Goal: Obtain resource: Download file/media

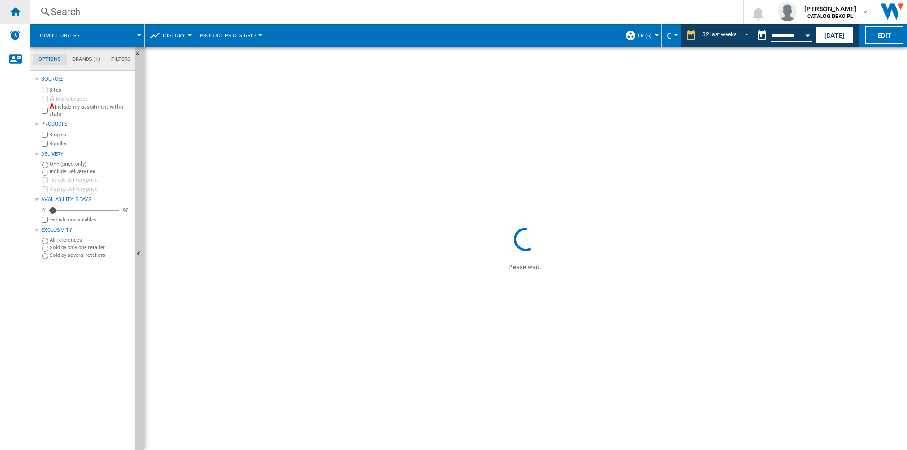
click at [13, 14] on ng-md-icon "Home" at bounding box center [14, 11] width 11 height 11
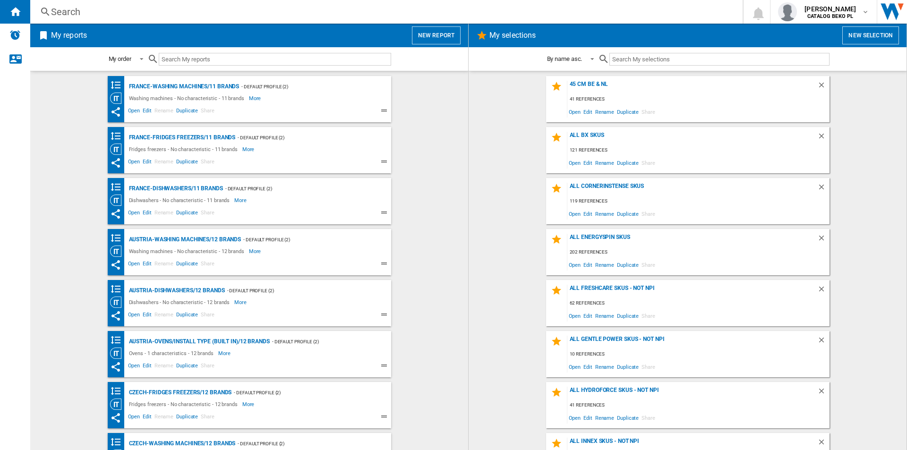
click at [460, 26] on div "My reports New report" at bounding box center [249, 36] width 438 height 24
click at [454, 33] on button "New report" at bounding box center [436, 35] width 49 height 18
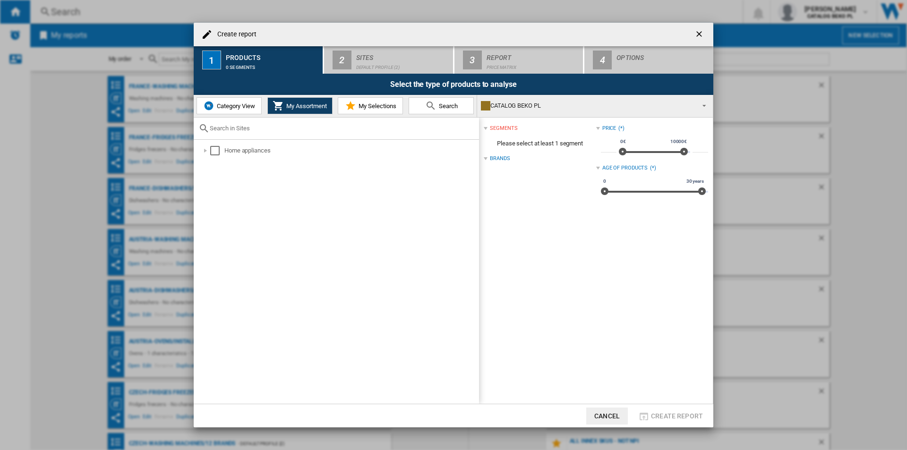
click at [347, 107] on md-icon at bounding box center [350, 105] width 11 height 11
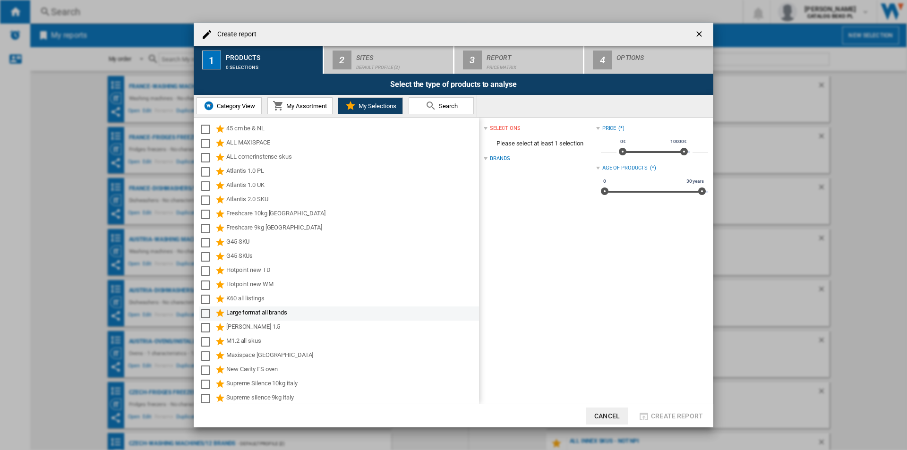
scroll to position [47, 0]
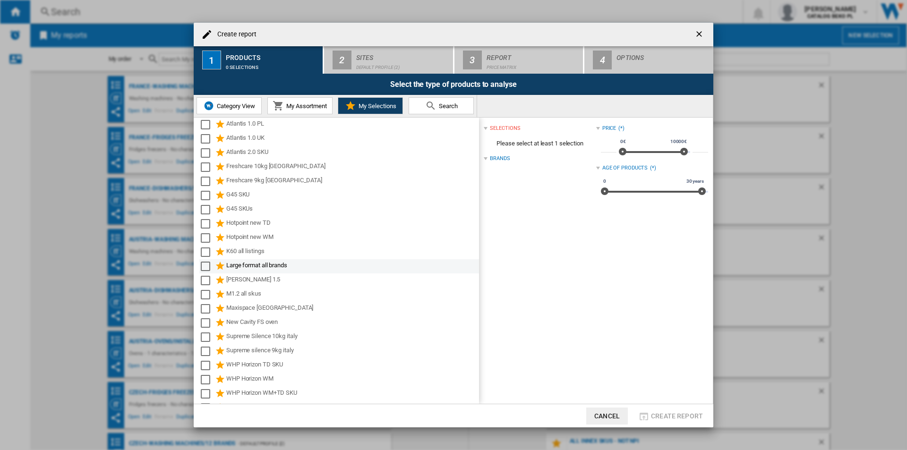
click at [256, 269] on div "Large format all brands" at bounding box center [351, 266] width 251 height 11
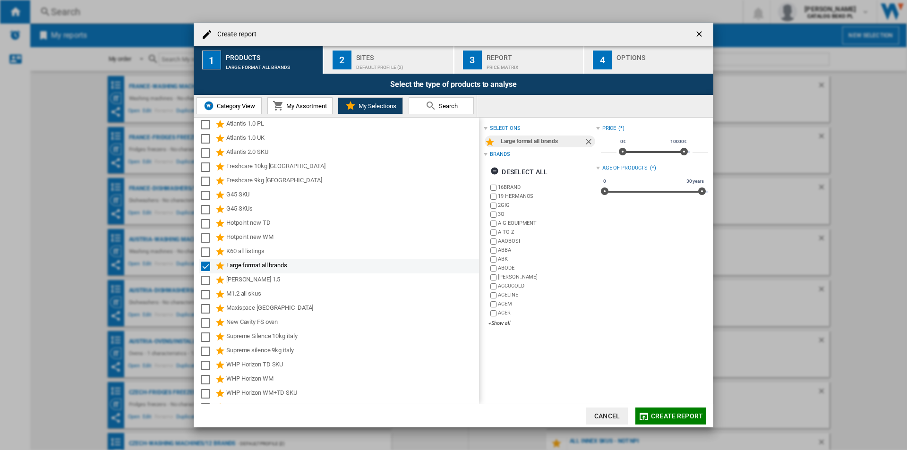
click at [256, 266] on div "Large format all brands" at bounding box center [351, 266] width 251 height 11
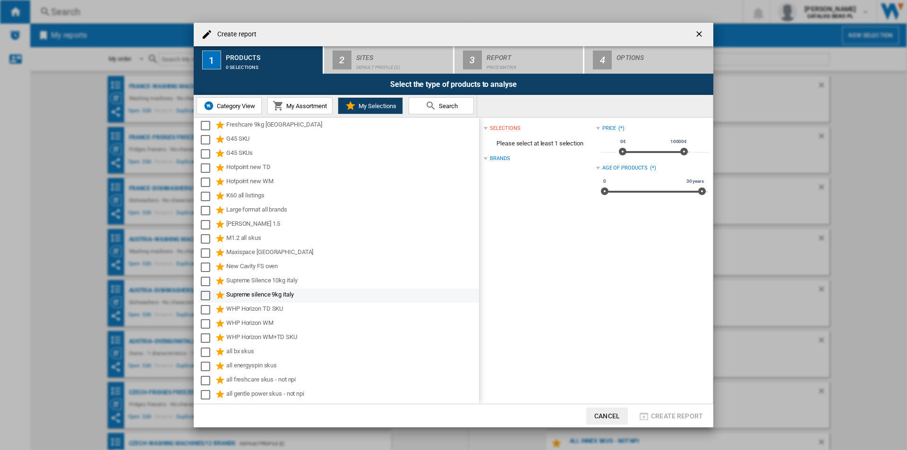
scroll to position [142, 0]
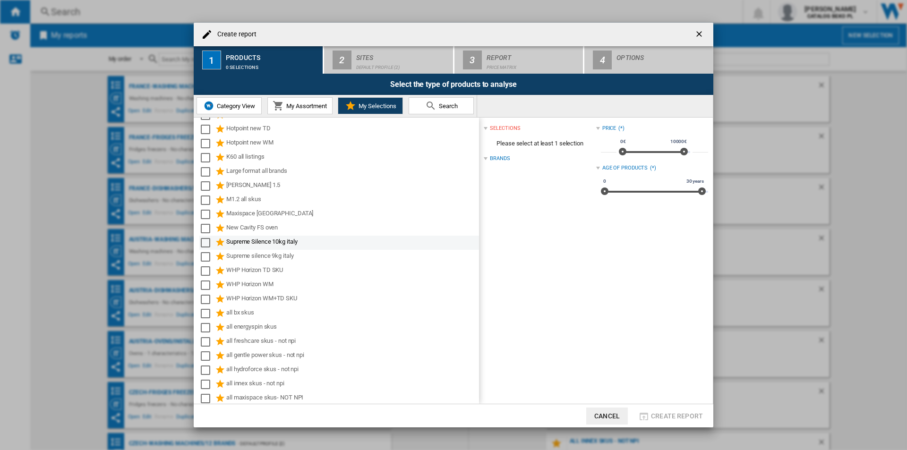
click at [245, 238] on div "Supreme Silence 10kg italy" at bounding box center [351, 242] width 251 height 11
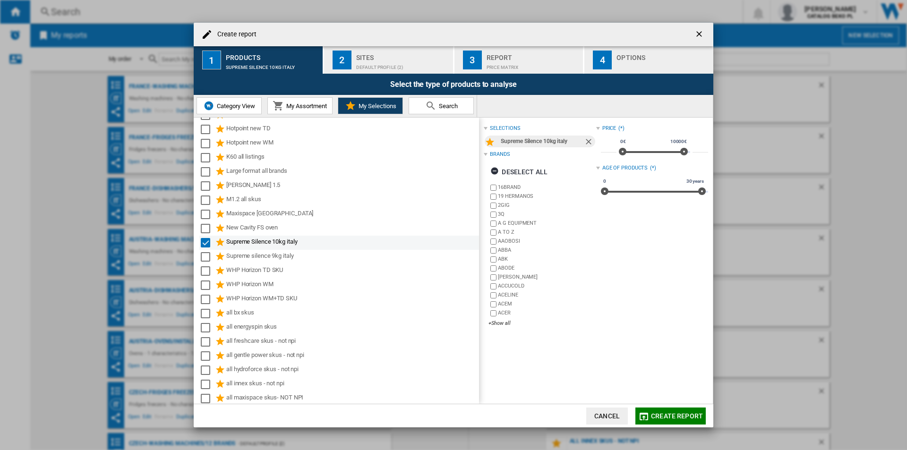
click at [247, 240] on div "Supreme Silence 10kg italy" at bounding box center [351, 242] width 251 height 11
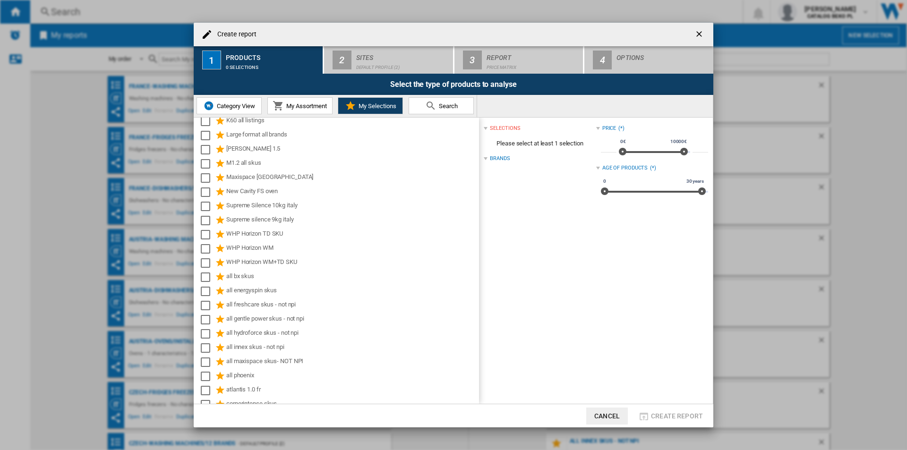
scroll to position [189, 0]
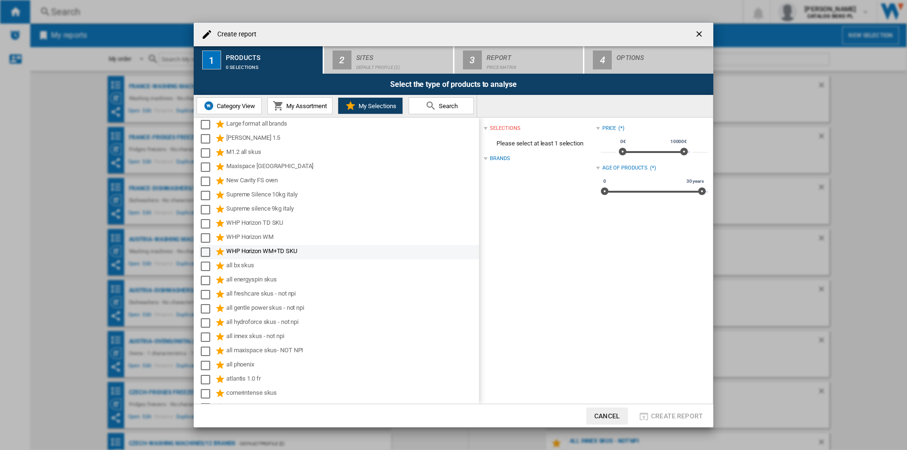
click at [288, 252] on div "WHP Horizon WM+TD SKU" at bounding box center [351, 252] width 251 height 11
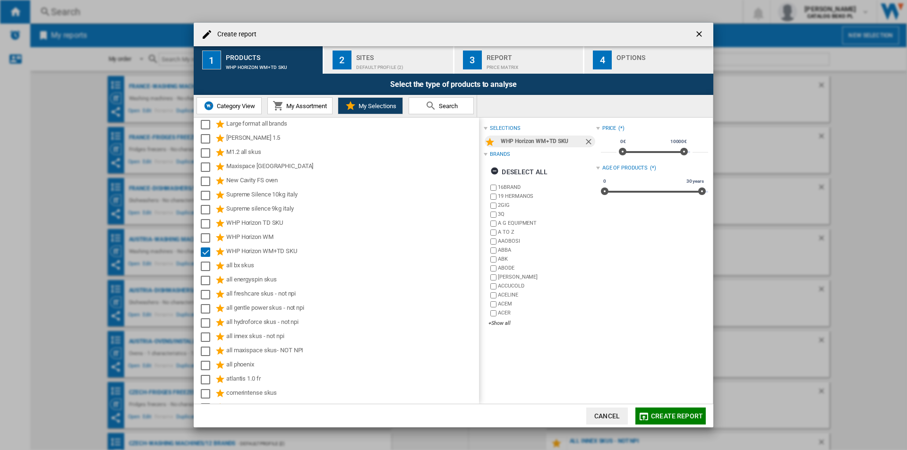
click at [378, 72] on button "2 Sites Default profile (2)" at bounding box center [389, 59] width 130 height 27
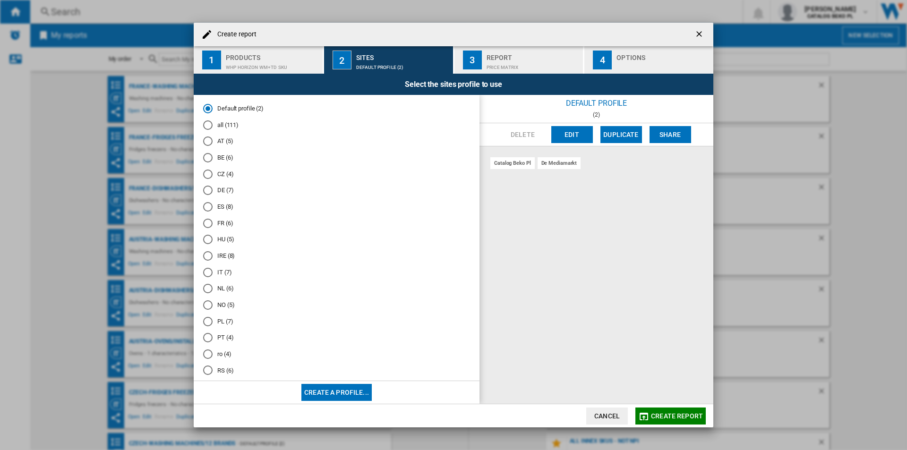
click at [221, 218] on md-radio-group "Default profile (2) all (111) AT (5) BE (6) CZ (4) DE (7) ES (8) FR (6) HU (5) …" at bounding box center [336, 259] width 267 height 311
click at [222, 223] on md-radio-button "FR (6)" at bounding box center [336, 223] width 267 height 9
click at [613, 417] on button "Cancel" at bounding box center [608, 416] width 42 height 17
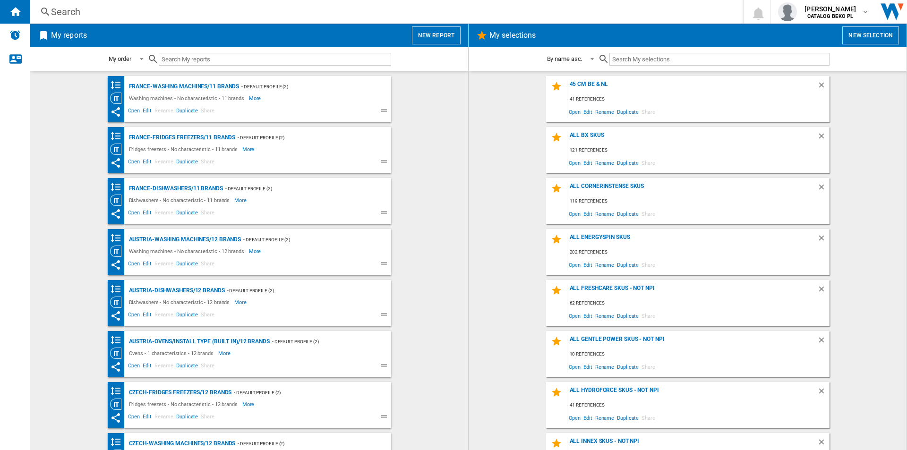
click at [445, 42] on button "New report" at bounding box center [436, 35] width 49 height 18
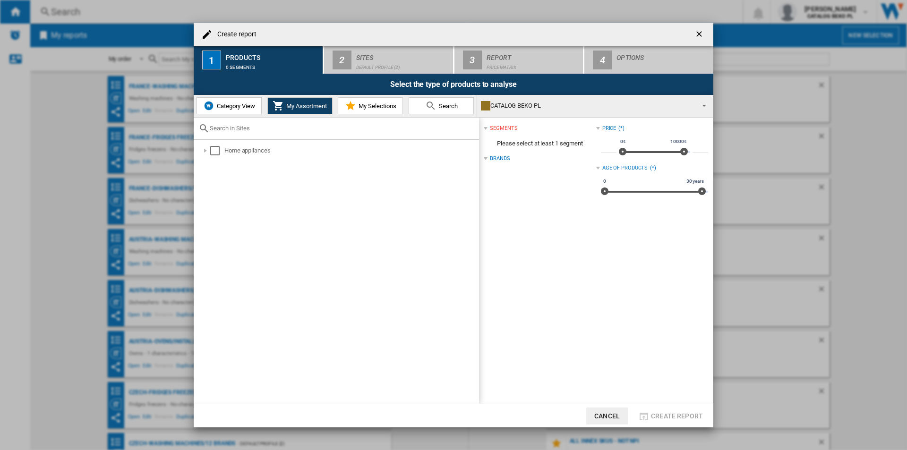
click at [224, 101] on button "Category View" at bounding box center [229, 105] width 65 height 17
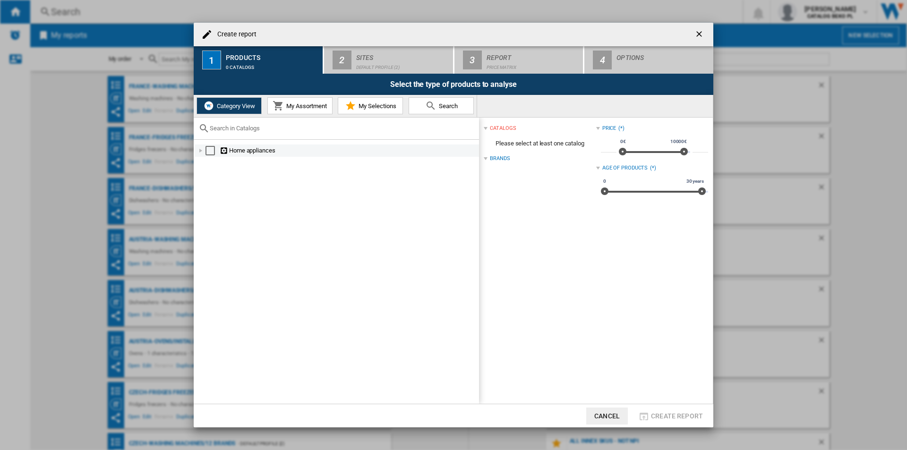
click at [199, 153] on div at bounding box center [200, 150] width 9 height 9
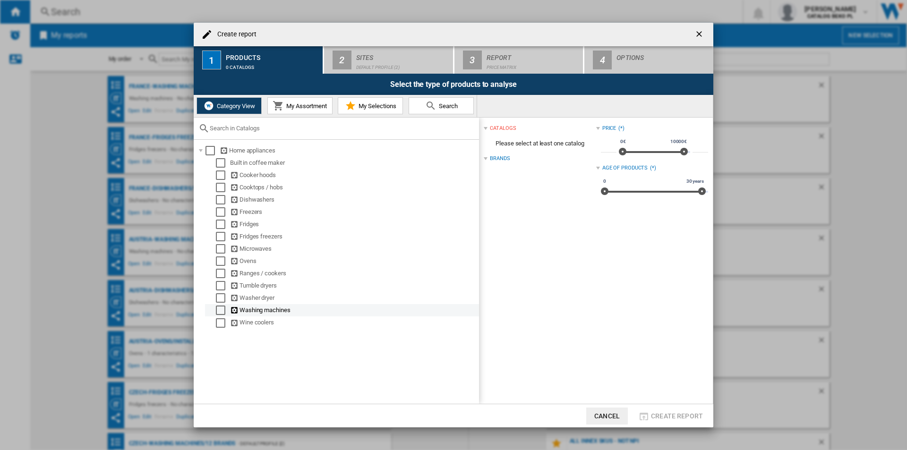
click at [219, 311] on div "Select" at bounding box center [220, 310] width 9 height 9
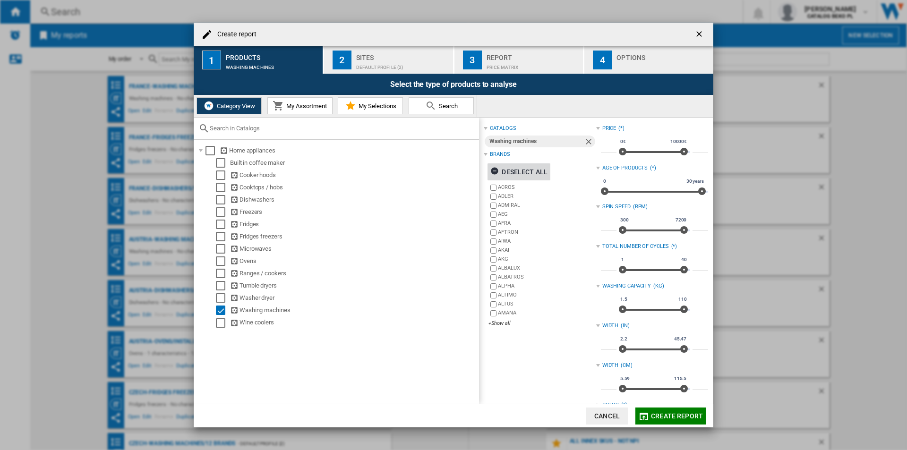
click at [537, 169] on div "Deselect all" at bounding box center [519, 172] width 57 height 17
click at [505, 326] on div "+Show all" at bounding box center [542, 323] width 107 height 7
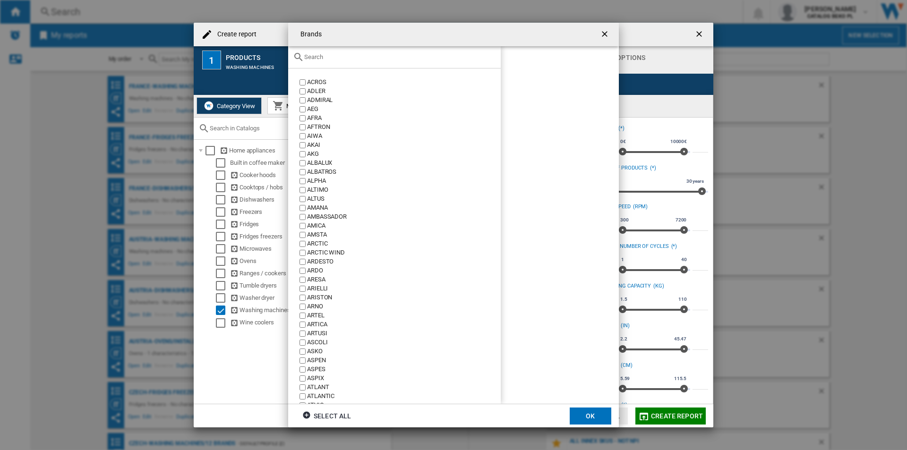
click at [605, 32] on ng-md-icon "getI18NText('BUTTONS.CLOSE_DIALOG')" at bounding box center [605, 34] width 11 height 11
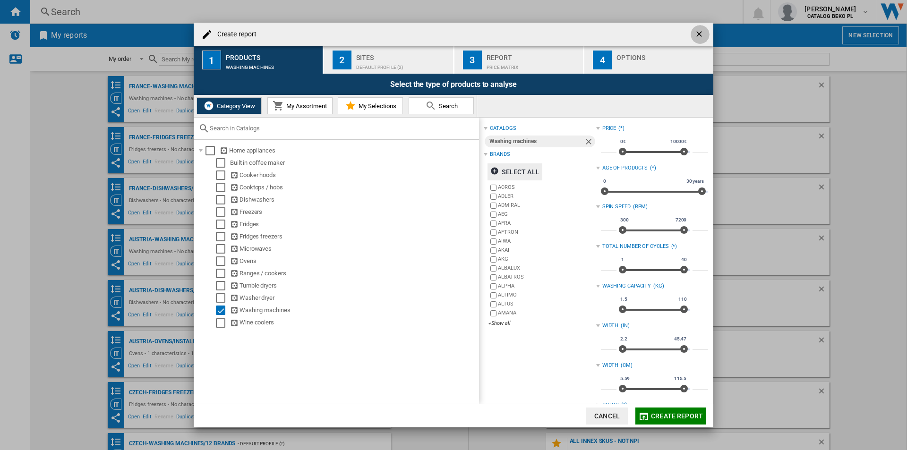
click at [701, 35] on ng-md-icon "getI18NText('BUTTONS.CLOSE_DIALOG')" at bounding box center [700, 34] width 11 height 11
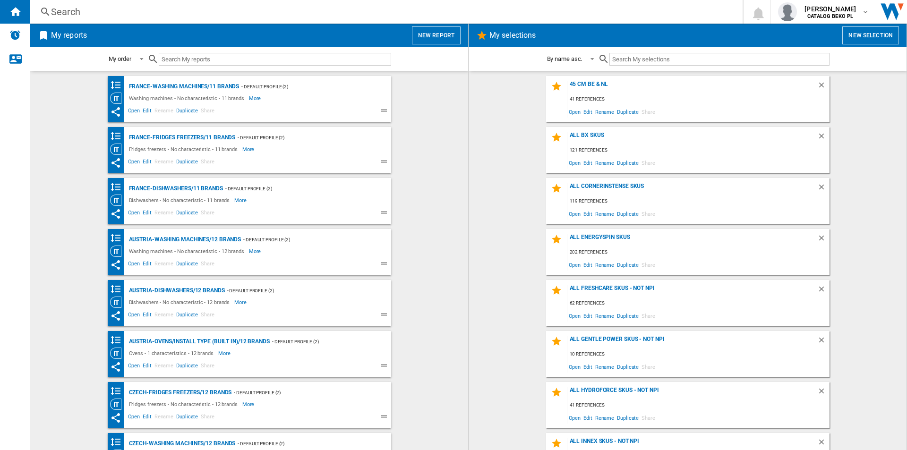
click at [456, 110] on md-content "France-Washing machines/11 brands - Default profile (2) Washing machines - No c…" at bounding box center [249, 261] width 438 height 380
click at [422, 142] on wk-bookmarked-report "France-Fridges freezers/11 brands - Default profile (2) Fridges freezers - No c…" at bounding box center [249, 150] width 419 height 46
click at [428, 38] on button "New report" at bounding box center [436, 35] width 49 height 18
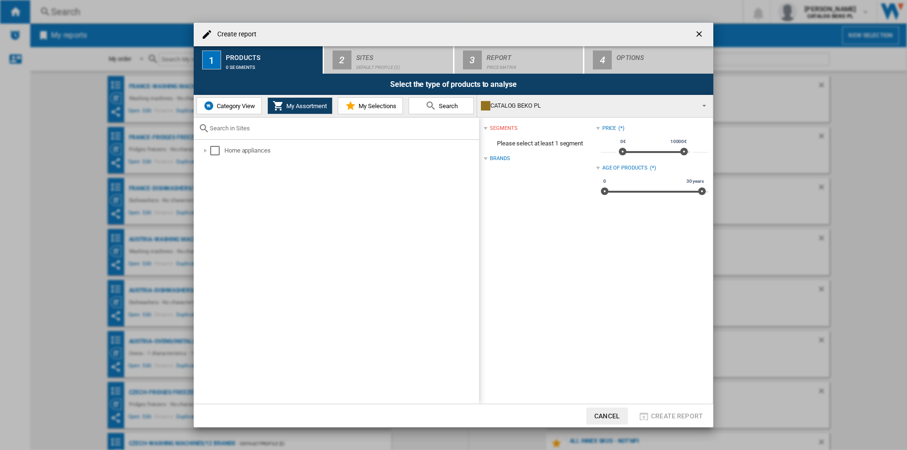
click at [225, 103] on span "Category View" at bounding box center [235, 106] width 41 height 7
click at [306, 107] on span "My Assortment" at bounding box center [305, 106] width 43 height 7
click at [358, 107] on span "My Selections" at bounding box center [376, 106] width 40 height 7
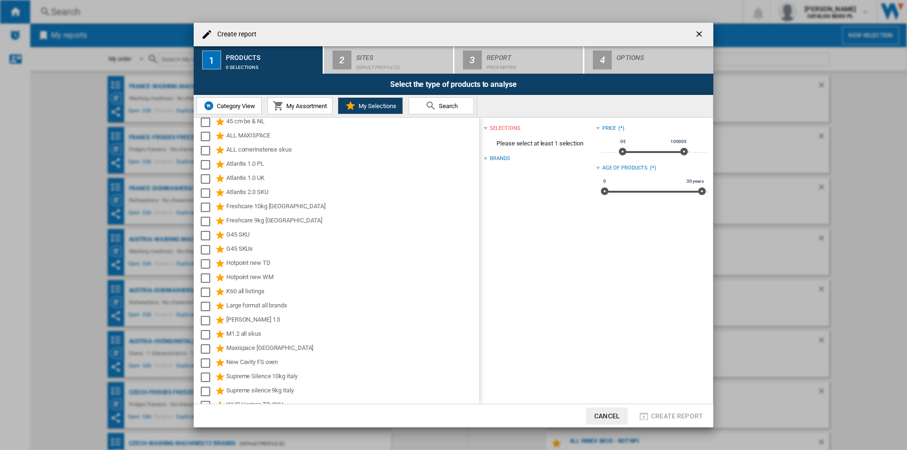
scroll to position [0, 0]
click at [239, 106] on span "Category View" at bounding box center [235, 106] width 41 height 7
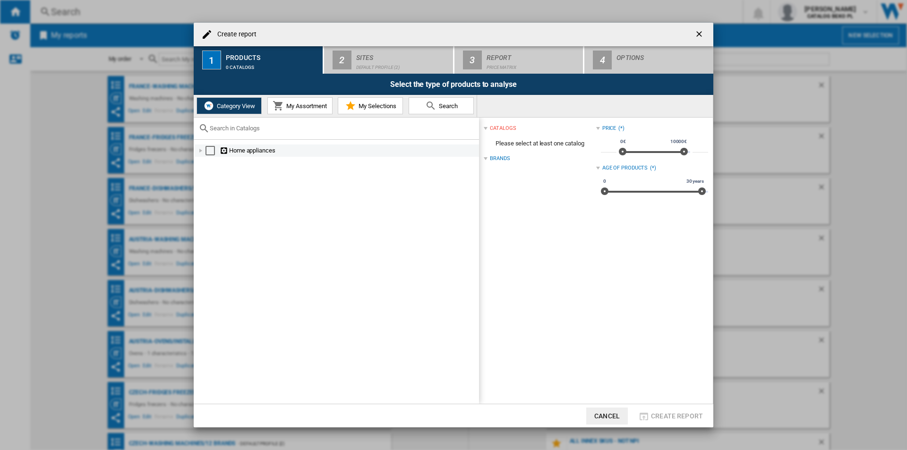
click at [200, 149] on div at bounding box center [200, 150] width 9 height 9
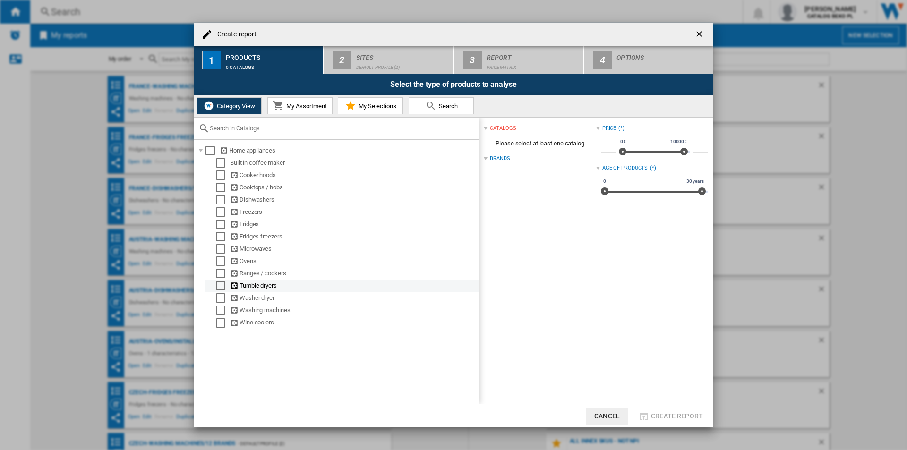
click at [216, 286] on div "Select" at bounding box center [220, 285] width 9 height 9
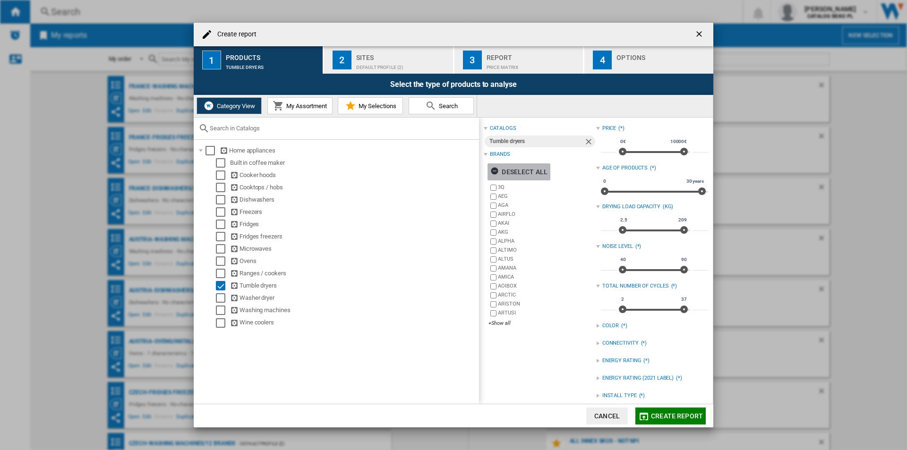
click at [520, 171] on div "Deselect all" at bounding box center [519, 172] width 57 height 17
click at [501, 321] on div "+Show all" at bounding box center [542, 323] width 107 height 7
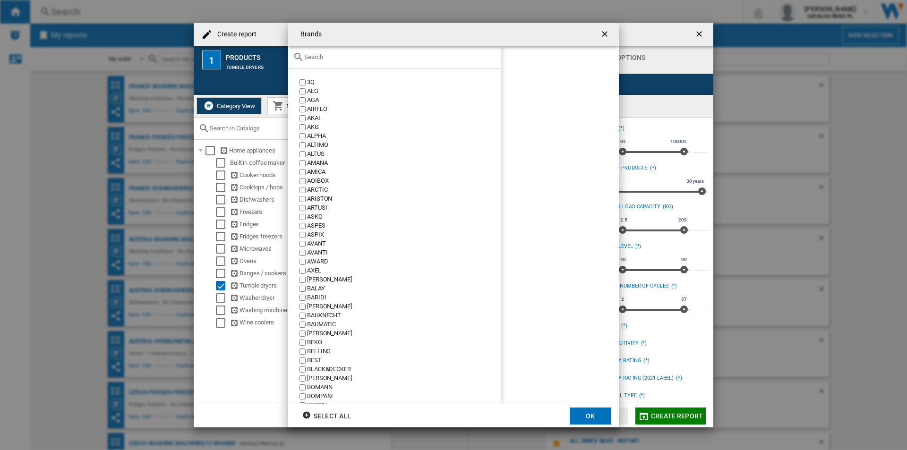
click at [392, 53] on input "{{::title}} OK ..." at bounding box center [400, 56] width 192 height 7
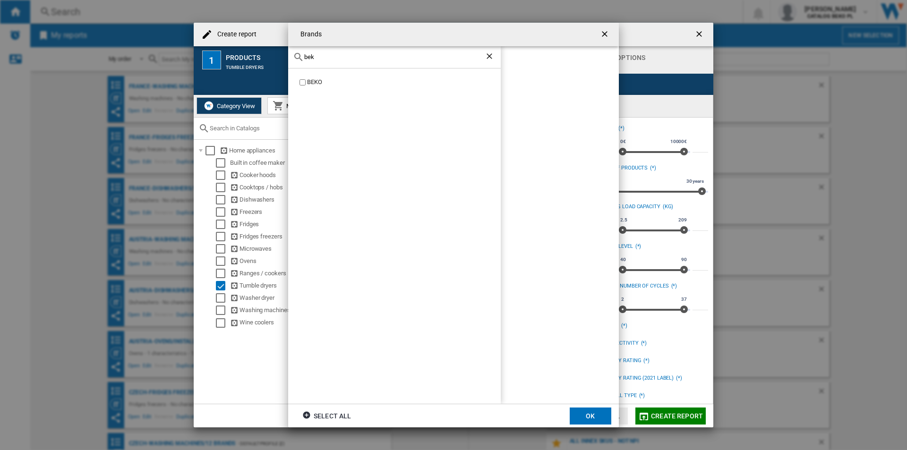
click at [315, 79] on div "BEKO" at bounding box center [404, 82] width 194 height 9
click at [343, 59] on input "bek" at bounding box center [394, 56] width 181 height 7
type input "v"
type input "bosc"
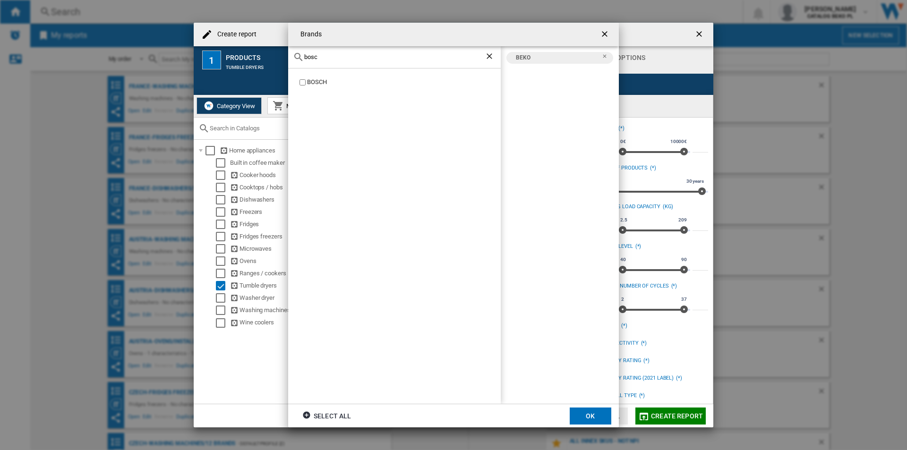
click at [316, 79] on div "BOSCH" at bounding box center [404, 82] width 194 height 9
click at [336, 53] on input "bosc" at bounding box center [394, 56] width 181 height 7
type input "cand"
click at [307, 87] on label "SCANDILUX" at bounding box center [399, 91] width 203 height 9
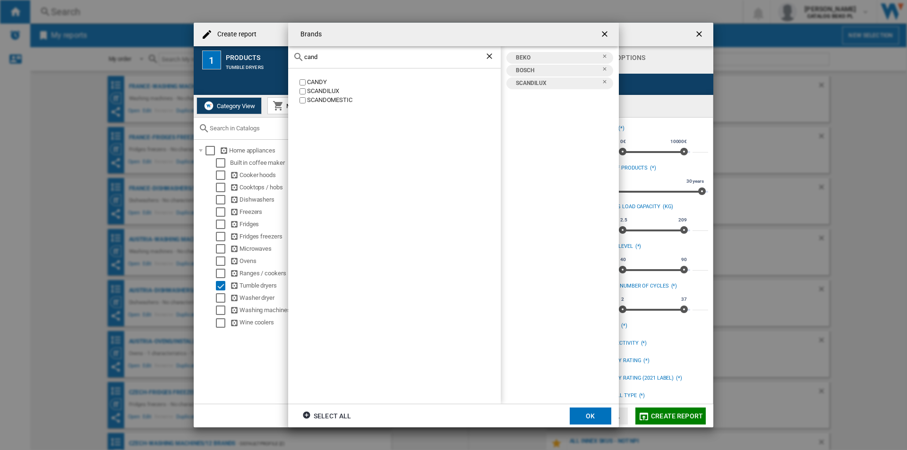
click at [306, 90] on label "SCANDILUX" at bounding box center [399, 91] width 203 height 9
click at [314, 85] on div "CANDY" at bounding box center [404, 82] width 194 height 9
click at [341, 59] on input "cand" at bounding box center [394, 56] width 181 height 7
type input "elec"
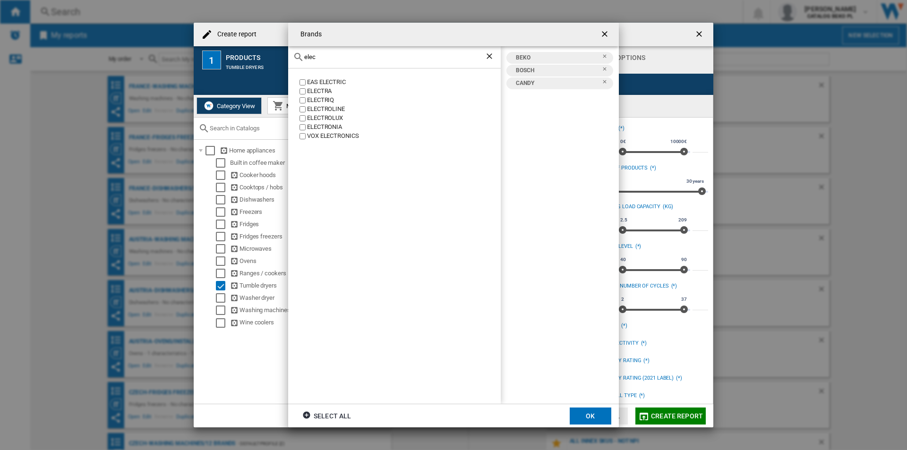
click at [321, 117] on div "ELECTROLUX" at bounding box center [404, 118] width 194 height 9
click at [343, 60] on input "elec" at bounding box center [394, 56] width 181 height 7
click at [319, 78] on div "HAIER" at bounding box center [404, 82] width 194 height 9
click at [340, 59] on input "haier" at bounding box center [394, 56] width 181 height 7
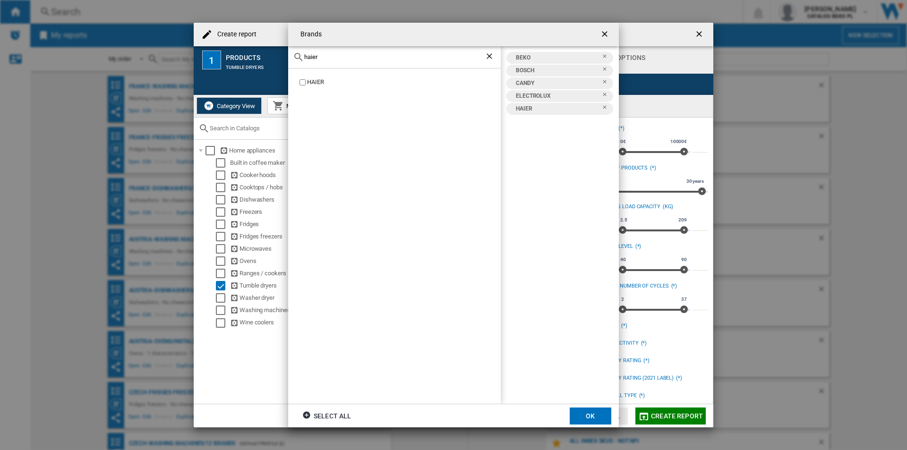
click at [340, 59] on input "haier" at bounding box center [394, 56] width 181 height 7
click at [306, 86] on label "HISENSE" at bounding box center [399, 82] width 203 height 9
click at [339, 56] on input "hise" at bounding box center [394, 56] width 181 height 7
click at [313, 81] on div "SAMSUNG" at bounding box center [404, 82] width 194 height 9
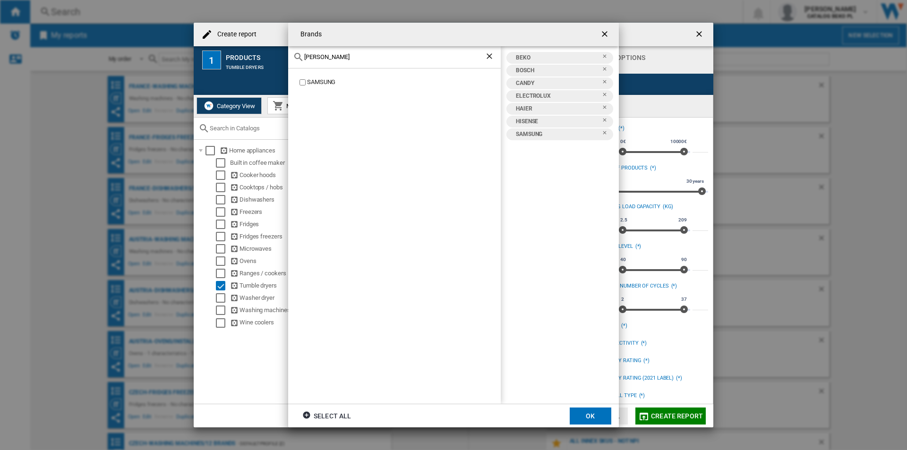
click at [338, 59] on input "[PERSON_NAME]" at bounding box center [394, 56] width 181 height 7
type input "whir"
click at [334, 83] on div "WHIRLPOOL" at bounding box center [404, 82] width 194 height 9
click at [585, 414] on button "OK" at bounding box center [591, 416] width 42 height 17
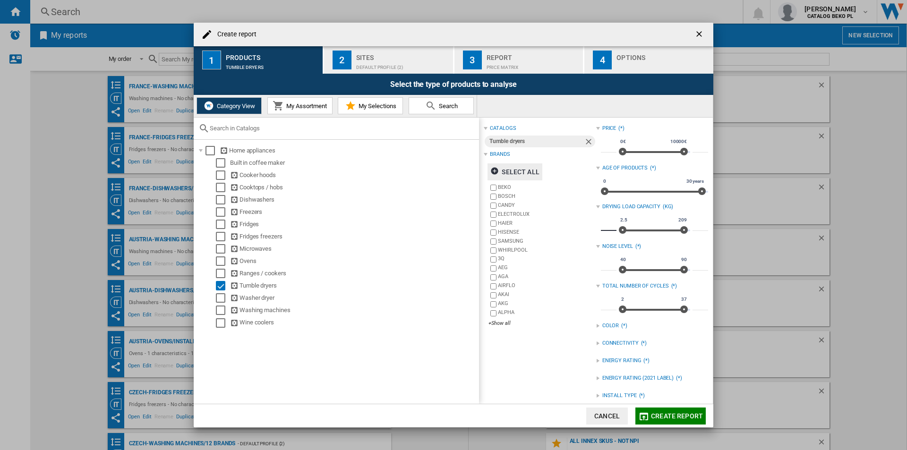
click at [609, 226] on input "***" at bounding box center [609, 226] width 16 height 9
type input "*"
click at [695, 227] on input "***" at bounding box center [701, 226] width 16 height 9
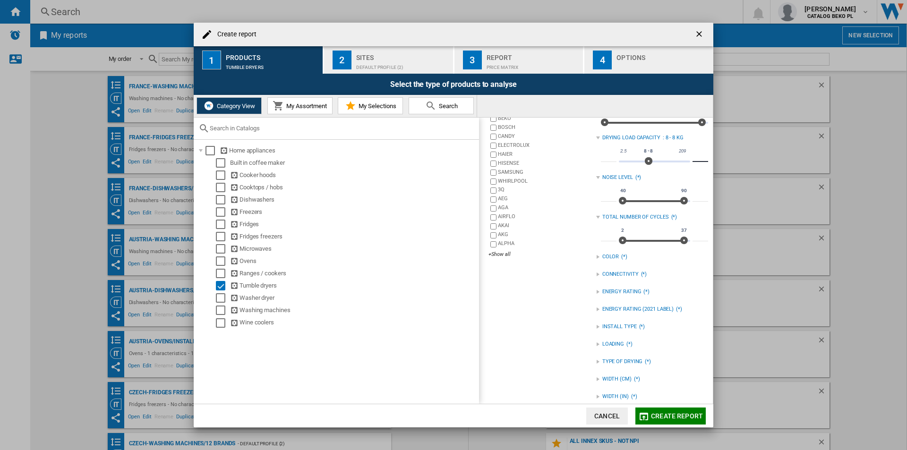
scroll to position [78, 0]
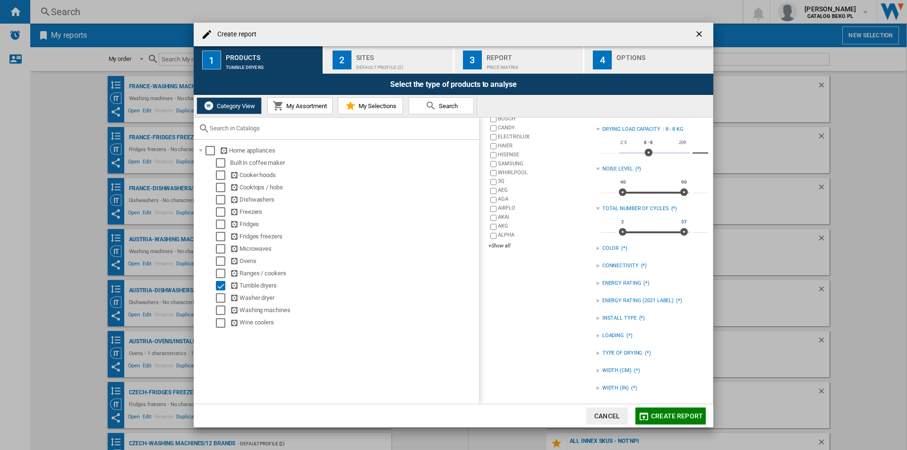
type input "*"
click at [596, 318] on div at bounding box center [598, 319] width 4 height 4
click at [596, 317] on div at bounding box center [598, 319] width 4 height 4
click at [593, 353] on div "catalogs Tumble dryers Brands Select all BEKO BOSCH CANDY ELECTROLUX HAIER HISE…" at bounding box center [540, 222] width 112 height 355
click at [596, 353] on div at bounding box center [598, 354] width 4 height 4
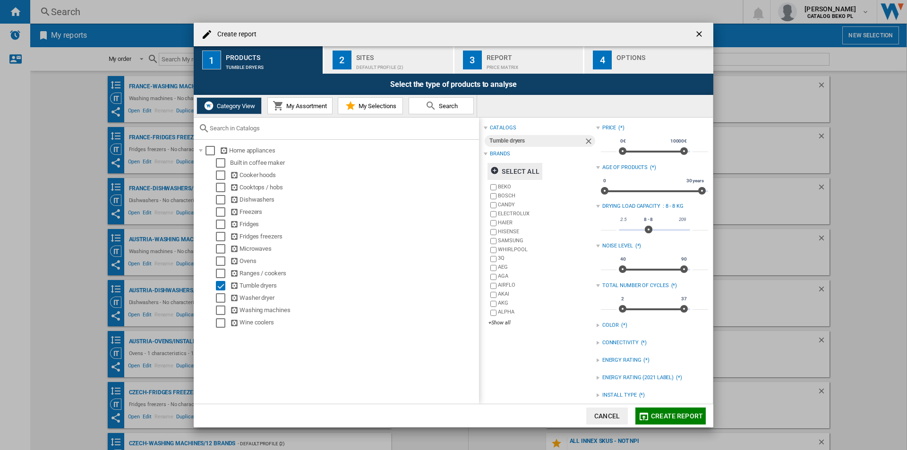
scroll to position [0, 0]
click at [397, 70] on button "2 Sites Default profile (2)" at bounding box center [389, 59] width 130 height 27
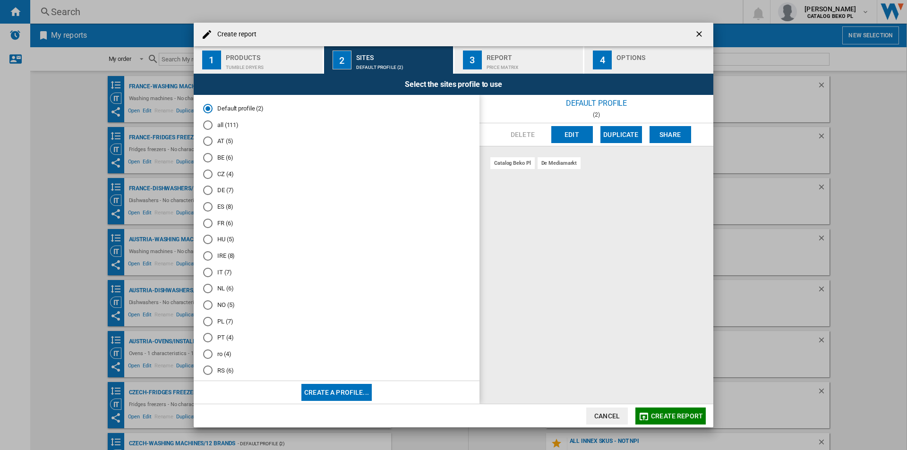
click at [226, 221] on md-radio-button "FR (6)" at bounding box center [336, 223] width 267 height 9
click at [628, 65] on div "button" at bounding box center [663, 65] width 93 height 10
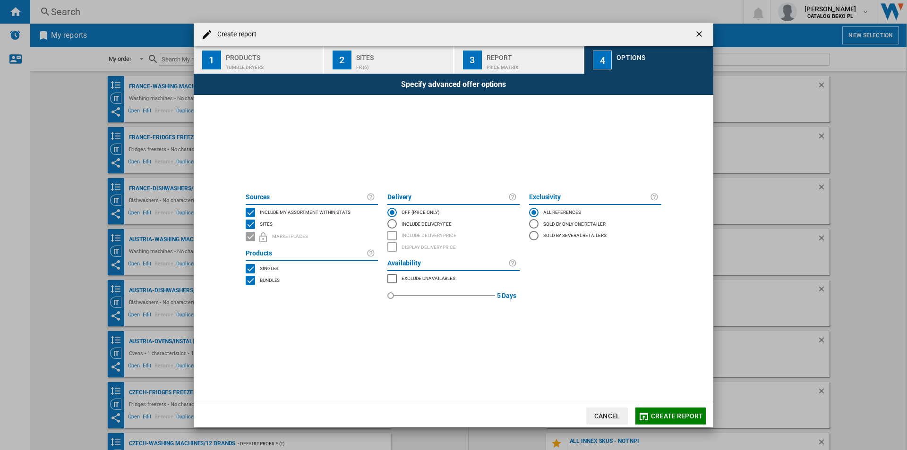
click at [303, 209] on span "Include my assortment within stats" at bounding box center [305, 211] width 91 height 7
click at [640, 407] on md-dialog-actions "Cancel Create report" at bounding box center [454, 416] width 520 height 24
click at [649, 415] on md-icon "button" at bounding box center [644, 416] width 11 height 11
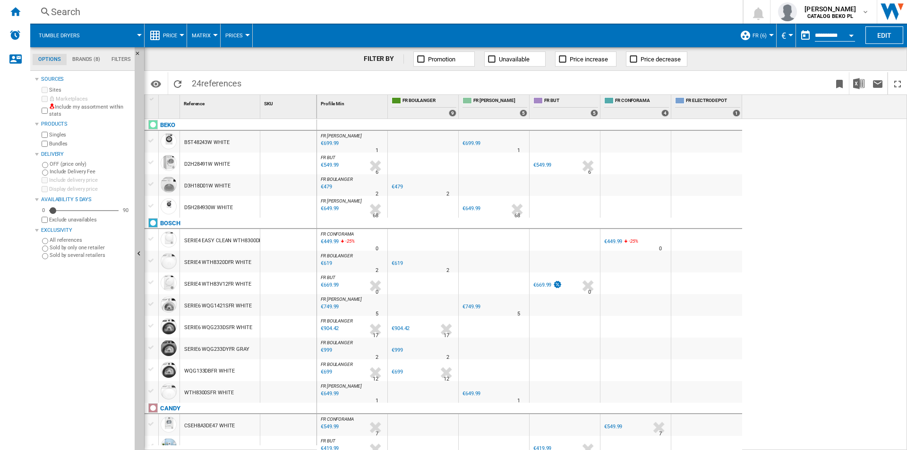
click at [164, 34] on div "Price" at bounding box center [165, 36] width 33 height 24
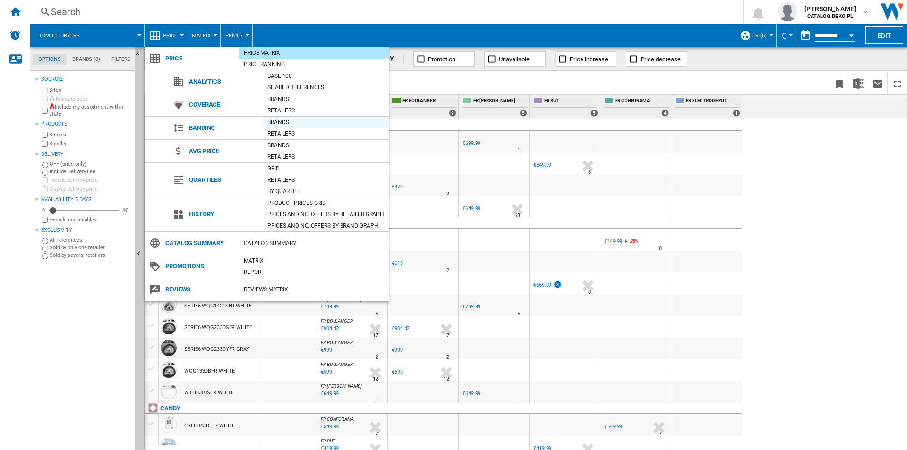
click at [294, 126] on div "Brands" at bounding box center [326, 122] width 126 height 9
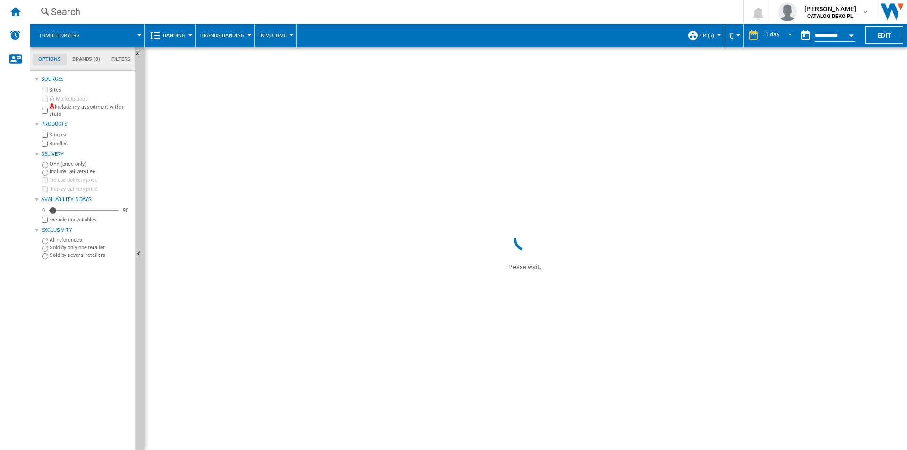
click at [229, 36] on span "Brands Banding" at bounding box center [222, 36] width 44 height 6
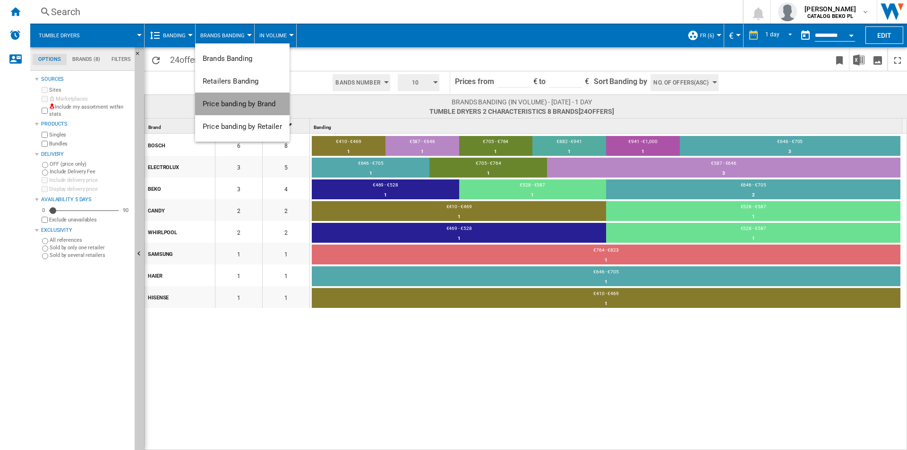
click at [239, 104] on span "Price banding by Brand" at bounding box center [239, 104] width 73 height 9
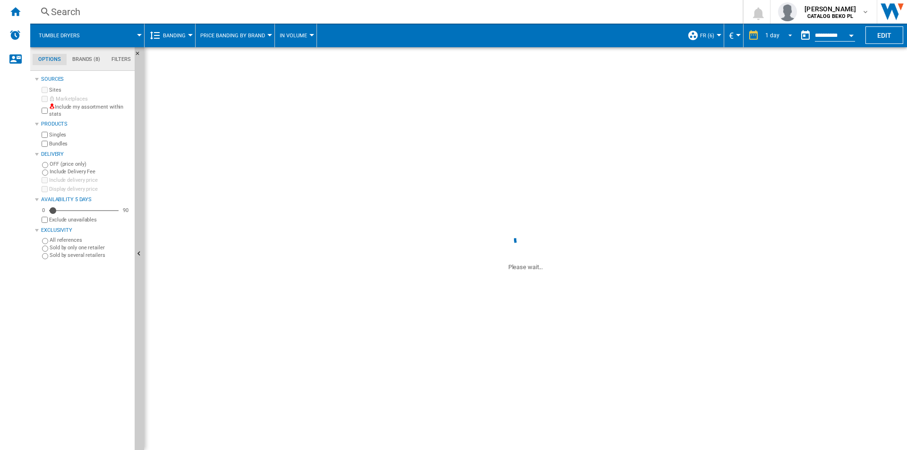
click at [779, 33] on md-select-value "1 day" at bounding box center [780, 35] width 32 height 14
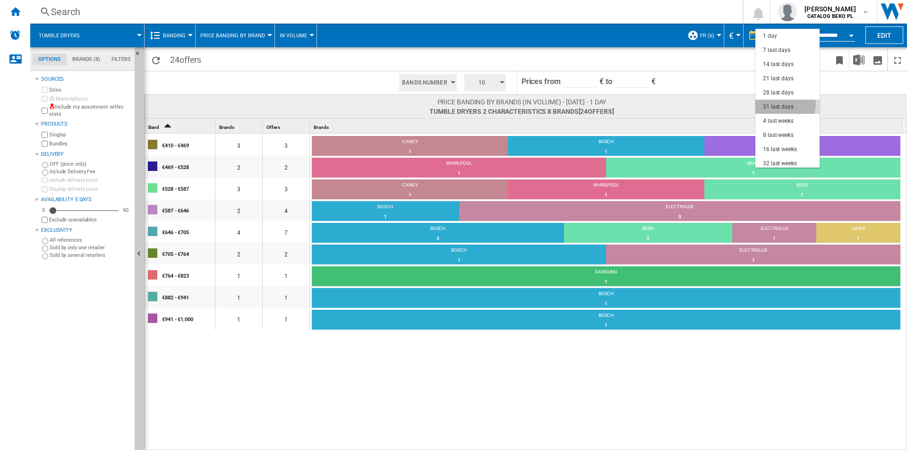
click at [782, 104] on div "31 last days" at bounding box center [778, 107] width 31 height 8
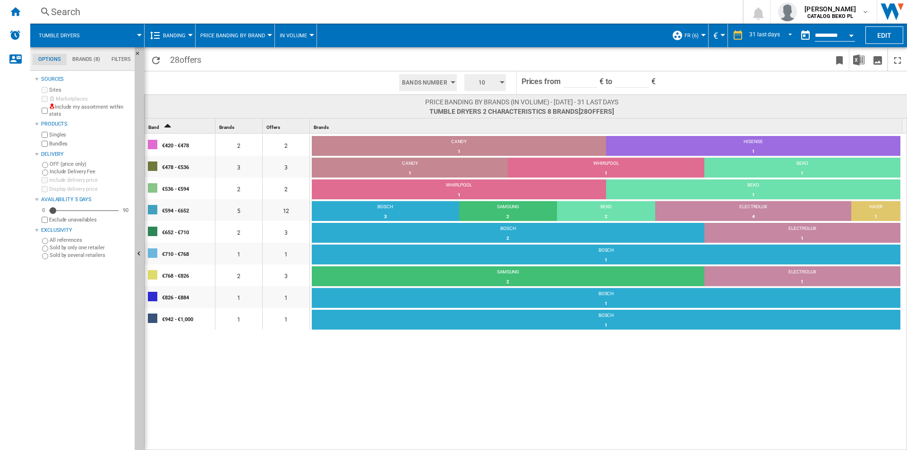
click at [483, 82] on span "10" at bounding box center [481, 82] width 29 height 17
click at [480, 123] on button "5" at bounding box center [486, 118] width 45 height 9
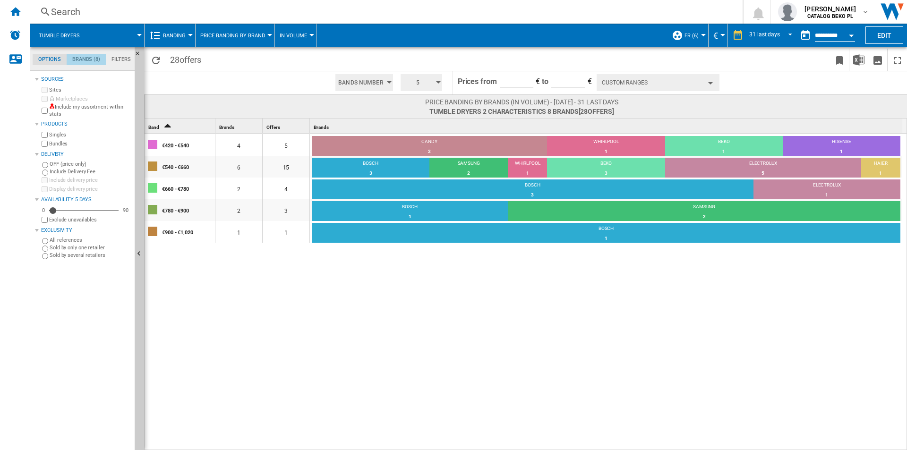
click at [85, 61] on md-tab-item "Brands (8)" at bounding box center [86, 59] width 39 height 11
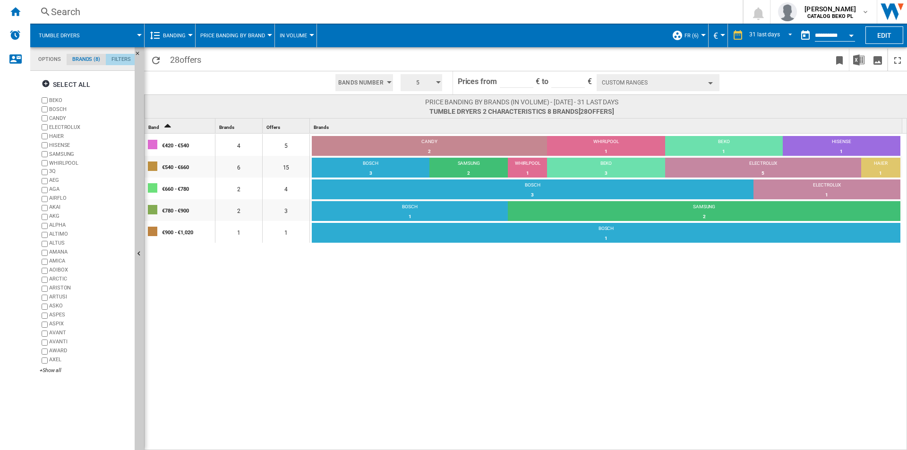
click at [121, 58] on md-tab-item "Filters" at bounding box center [121, 59] width 31 height 11
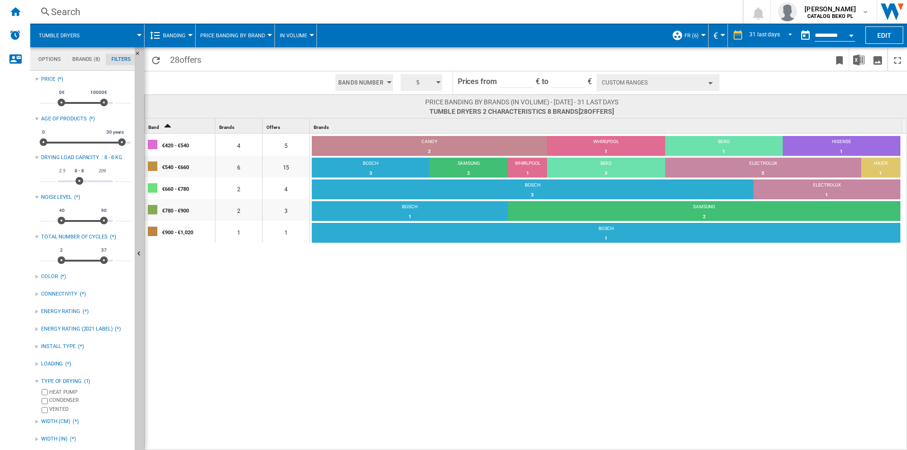
scroll to position [0, 0]
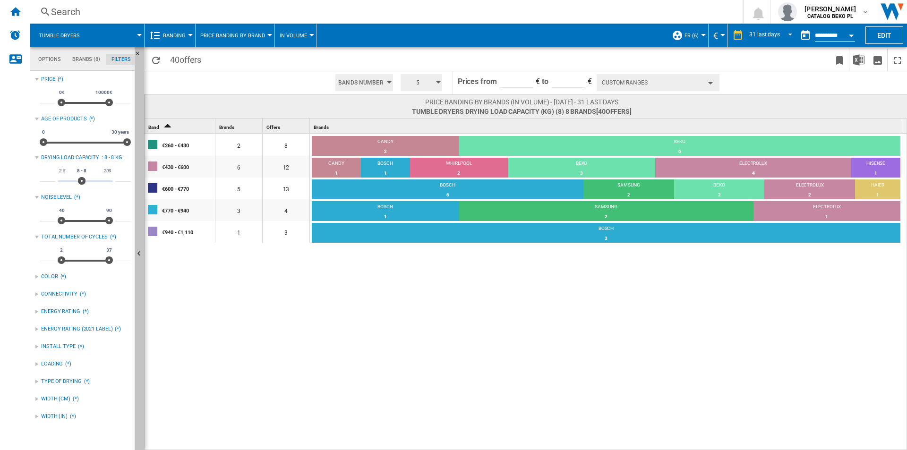
click at [140, 281] on button "Hide" at bounding box center [139, 254] width 9 height 414
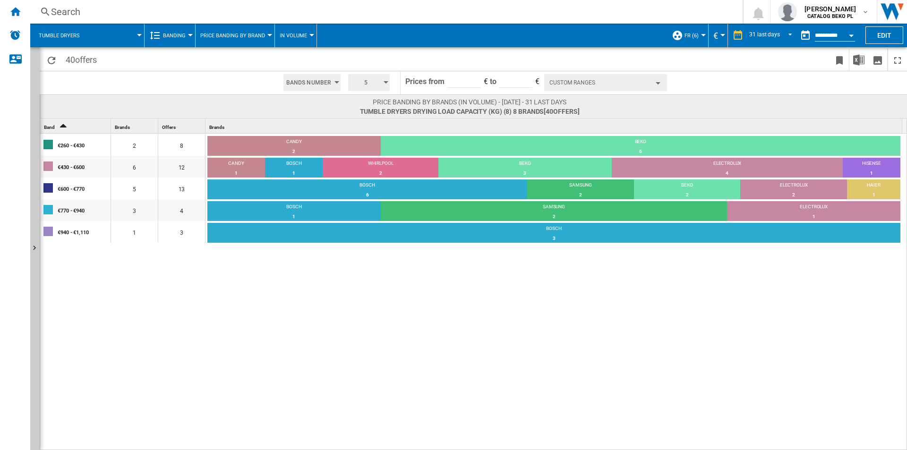
click at [593, 88] on button "Custom Ranges" at bounding box center [605, 82] width 123 height 17
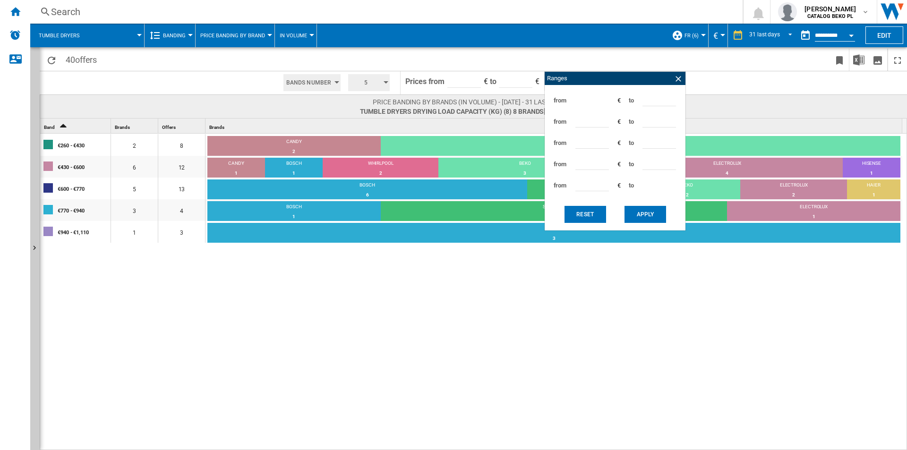
click at [648, 102] on input "***" at bounding box center [660, 99] width 34 height 14
type input "***"
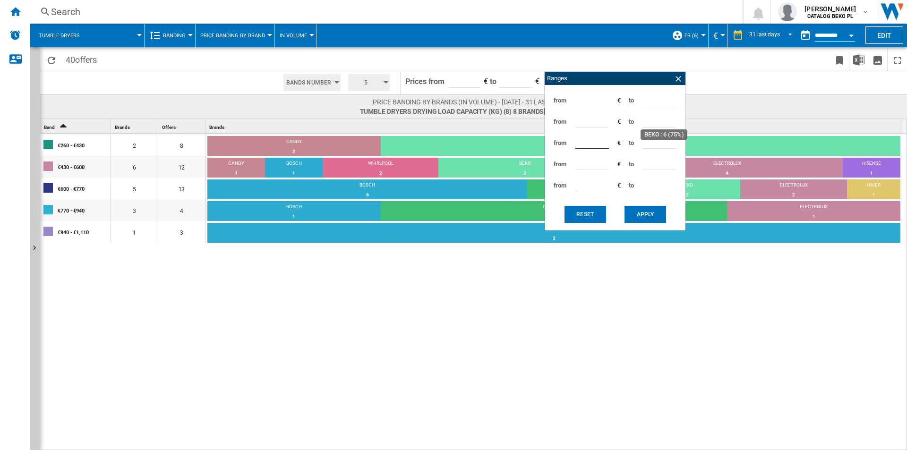
type input "***"
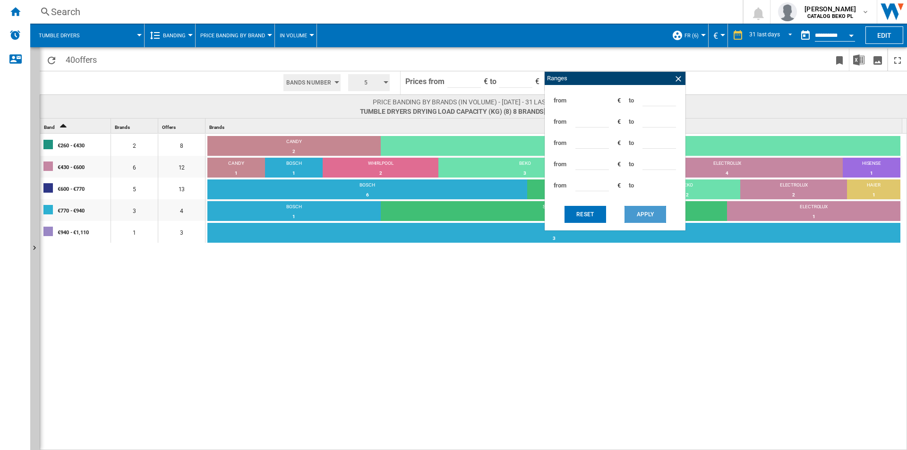
click at [644, 209] on button "Apply" at bounding box center [646, 214] width 42 height 17
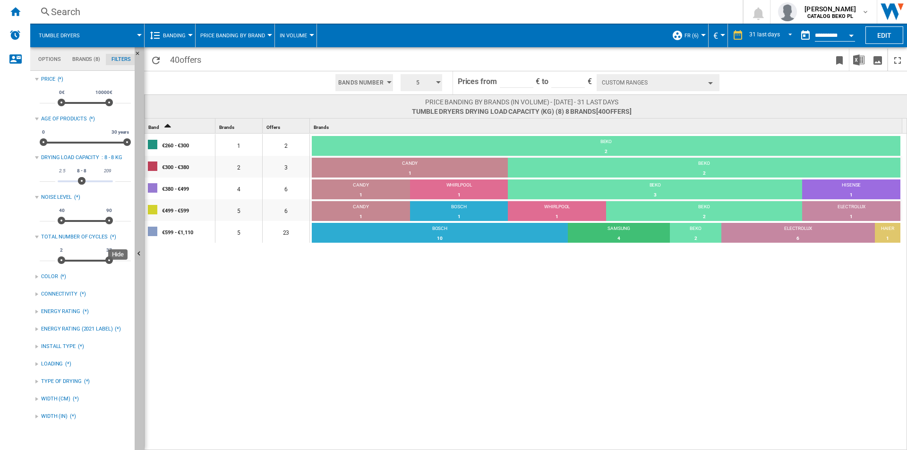
click at [136, 236] on button "Hide" at bounding box center [139, 254] width 9 height 414
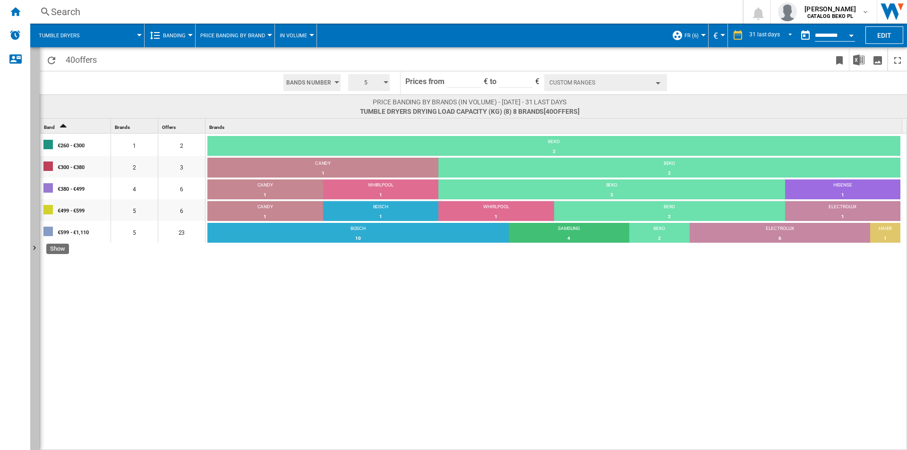
click at [33, 190] on button "Show" at bounding box center [34, 248] width 9 height 403
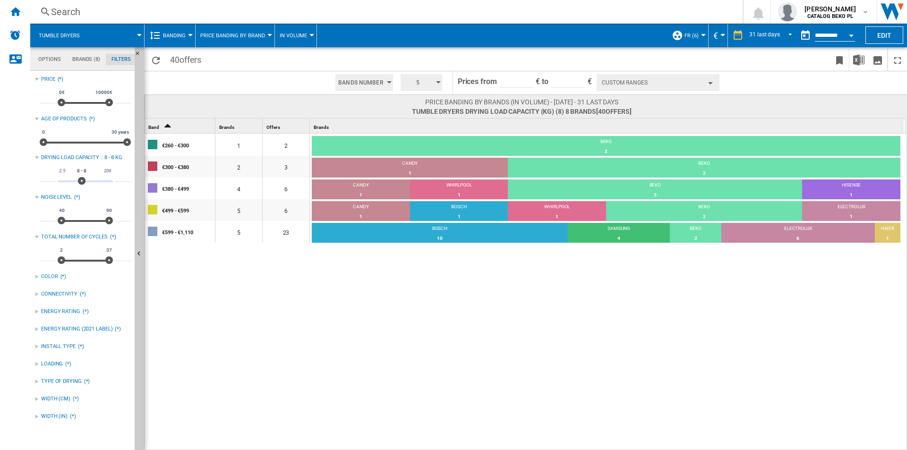
drag, startPoint x: 423, startPoint y: 344, endPoint x: 418, endPoint y: 343, distance: 5.8
click at [423, 344] on div "€260 - €300 1 2 BEKO 2 100% €300 - €380 2 3 CANDY 1 33.33% BEKO 2 66.67% €380 -…" at bounding box center [526, 293] width 763 height 318
click at [385, 347] on div "€260 - €300 1 2 BEKO 2 100% €300 - €380 2 3 CANDY 1 33.33% BEKO 2 66.67% €380 -…" at bounding box center [526, 293] width 763 height 318
click at [372, 313] on div "€260 - €300 1 2 BEKO 2 100% €300 - €380 2 3 CANDY 1 33.33% BEKO 2 66.67% €380 -…" at bounding box center [526, 293] width 763 height 318
click at [183, 33] on span "Banding" at bounding box center [174, 36] width 23 height 6
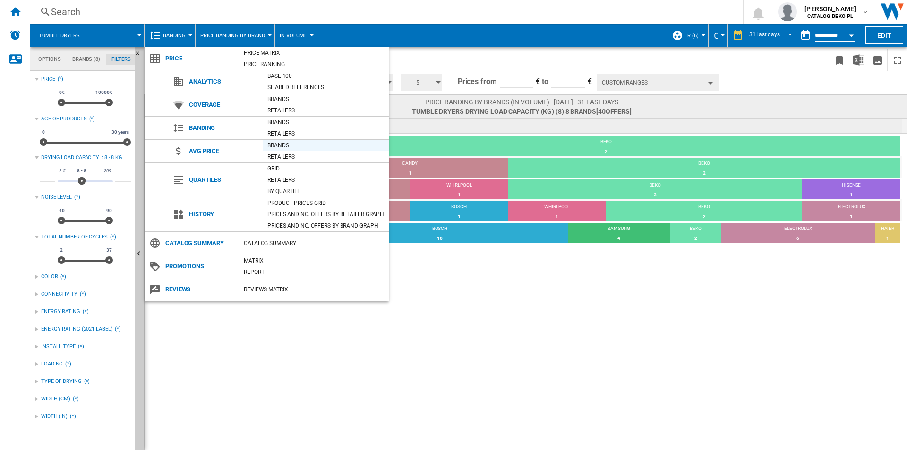
click at [283, 142] on div "Brands" at bounding box center [326, 145] width 126 height 9
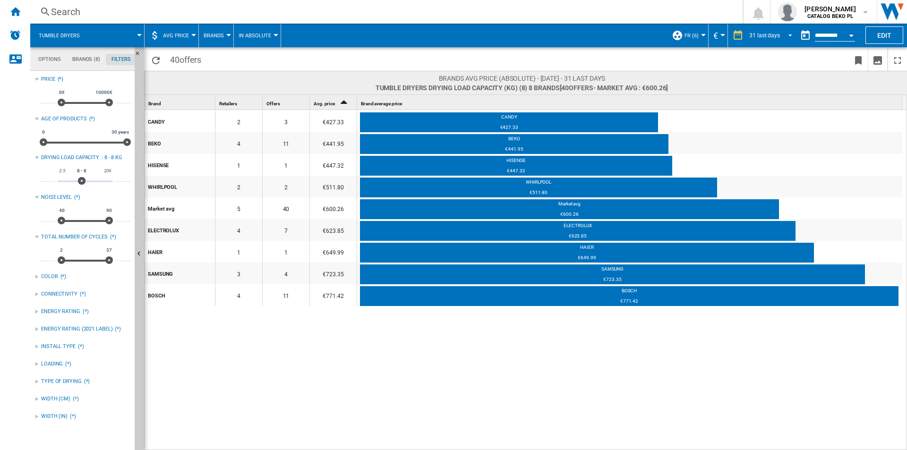
click at [786, 38] on span "REPORTS.WIZARD.STEPS.REPORT.STEPS.REPORT_OPTIONS.PERIOD: 31 last days" at bounding box center [787, 34] width 11 height 9
click at [842, 54] on md-backdrop at bounding box center [453, 225] width 907 height 450
click at [855, 34] on button "Open calendar" at bounding box center [851, 34] width 17 height 17
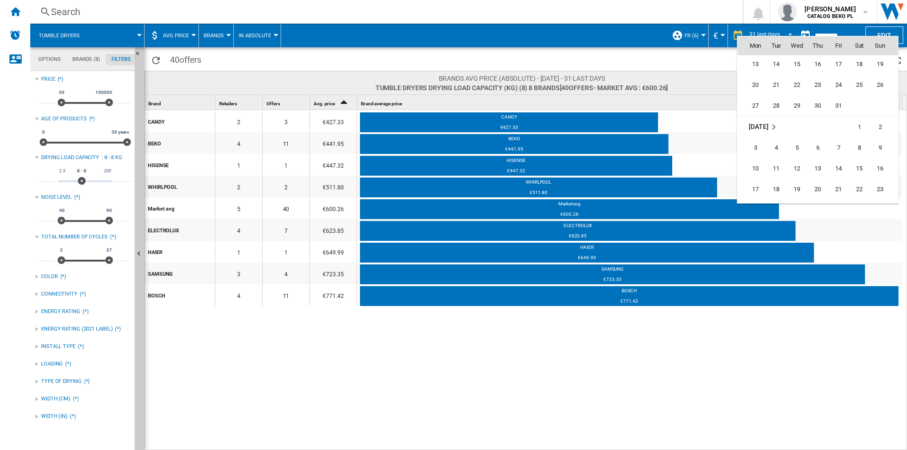
scroll to position [3705, 0]
click at [839, 101] on span "31" at bounding box center [838, 96] width 19 height 19
type input "**********"
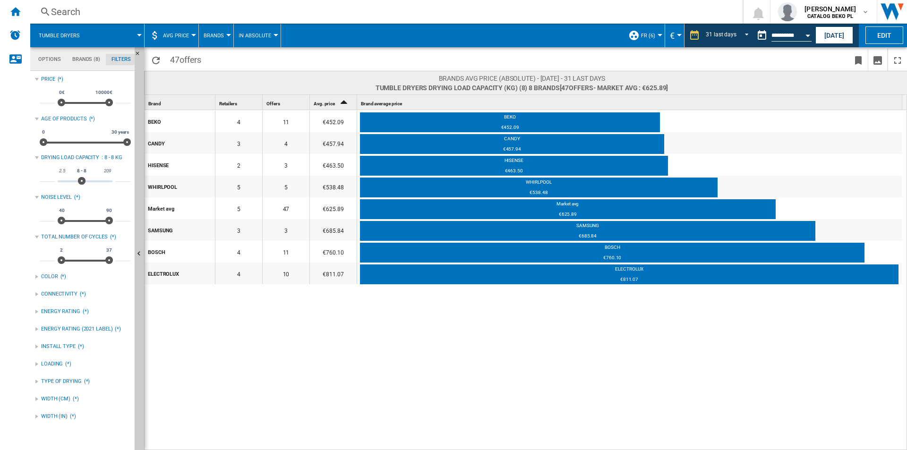
click at [450, 338] on div "BEKO 4 11 €452.09 BEKO €452.09 CANDY 3 4 €457.94 CANDY €457.94 HISENSE 2 3 €463…" at bounding box center [526, 280] width 763 height 341
click at [806, 35] on div "Open calendar" at bounding box center [808, 36] width 5 height 2
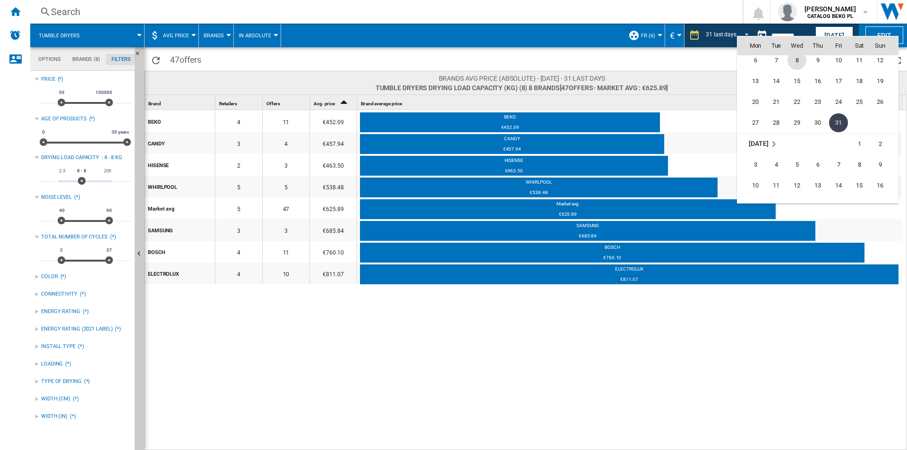
scroll to position [3727, 0]
click at [837, 173] on span "28" at bounding box center [838, 180] width 19 height 19
type input "**********"
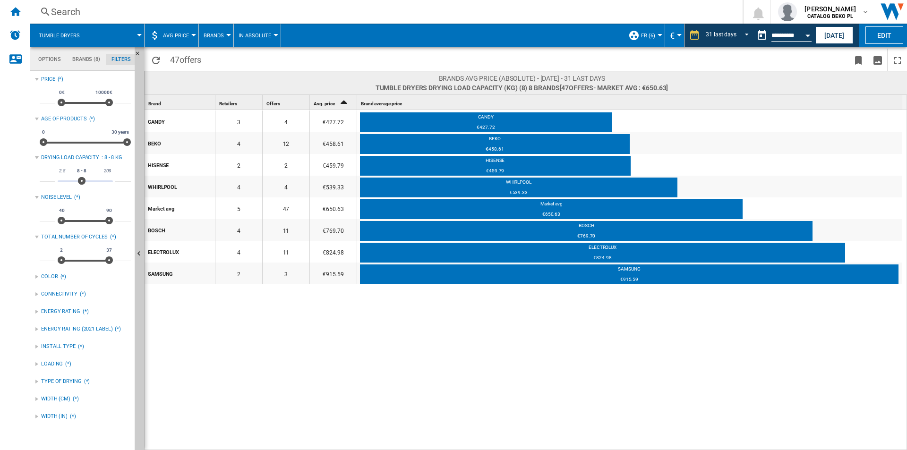
drag, startPoint x: 807, startPoint y: 44, endPoint x: 807, endPoint y: 33, distance: 11.8
click at [807, 44] on md-datepicker "**********" at bounding box center [787, 35] width 68 height 19
click at [807, 33] on button "Open calendar" at bounding box center [808, 34] width 17 height 17
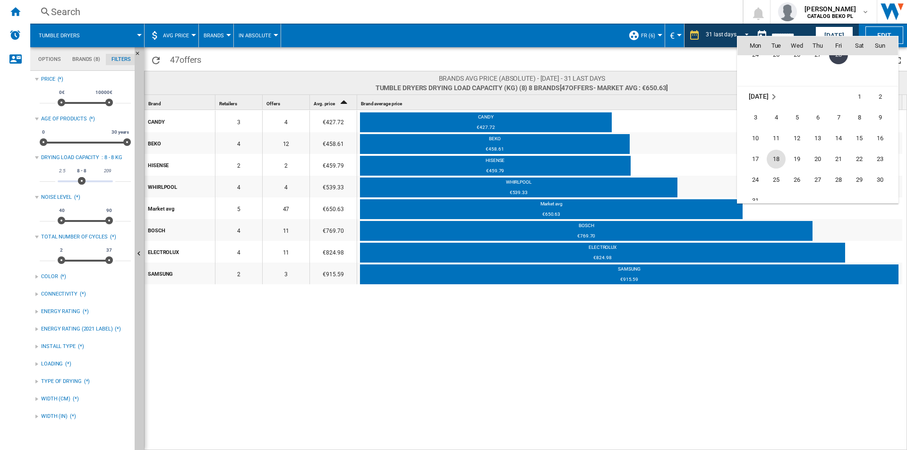
scroll to position [3899, 0]
click at [757, 148] on span "31" at bounding box center [755, 153] width 19 height 19
type input "**********"
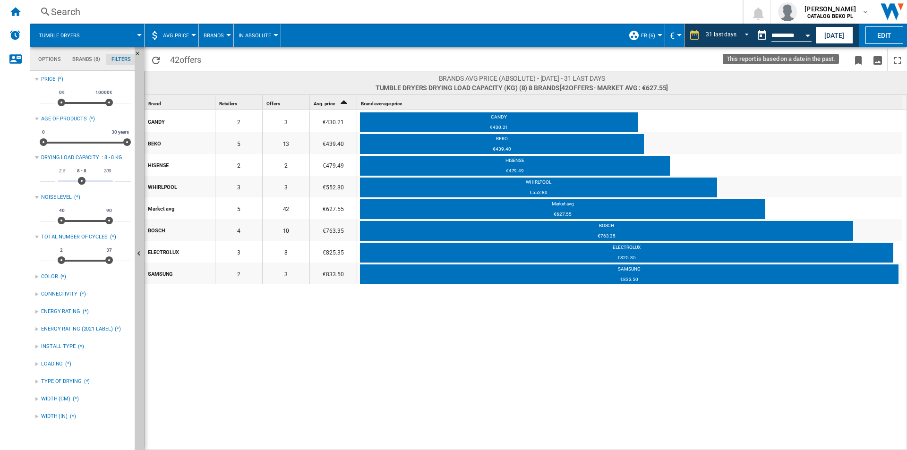
click at [810, 37] on button "Open calendar" at bounding box center [808, 34] width 17 height 17
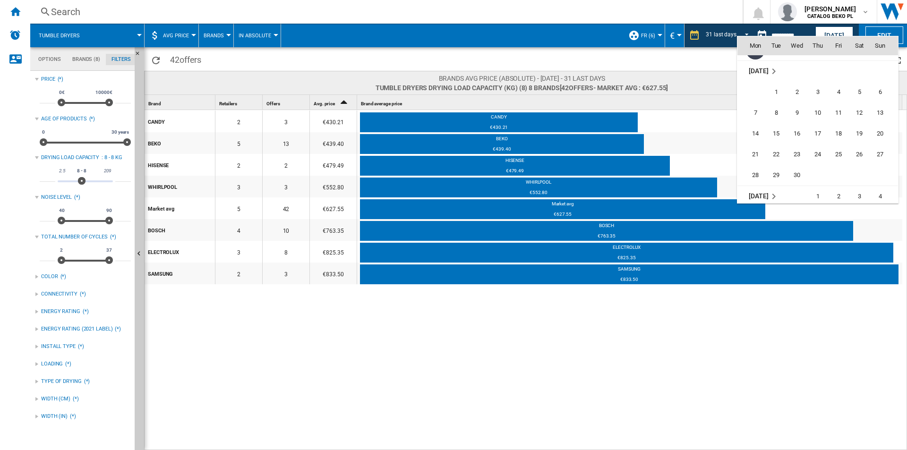
scroll to position [4024, 0]
click at [796, 151] on span "30" at bounding box center [797, 153] width 19 height 19
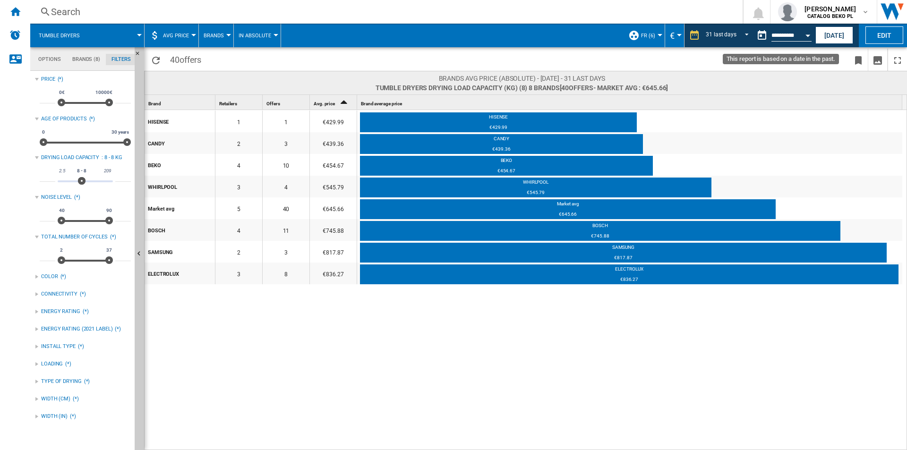
click at [811, 35] on button "Open calendar" at bounding box center [808, 34] width 17 height 17
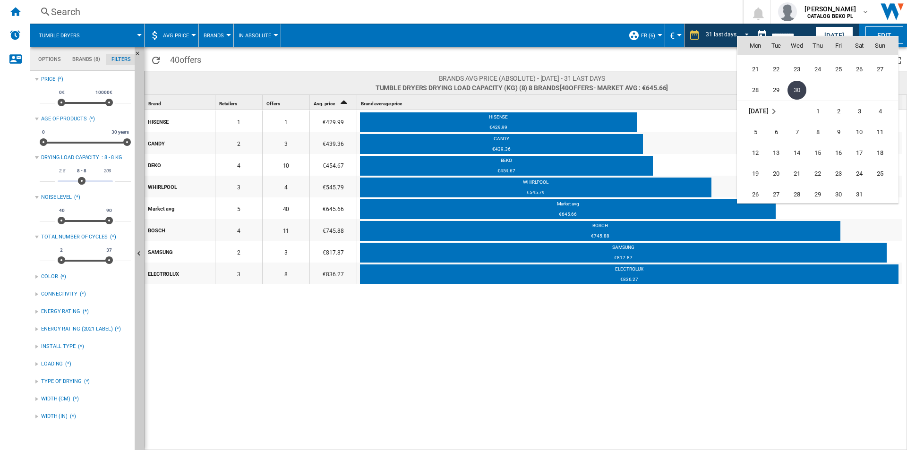
scroll to position [4102, 0]
click at [852, 178] on span "31" at bounding box center [859, 180] width 19 height 19
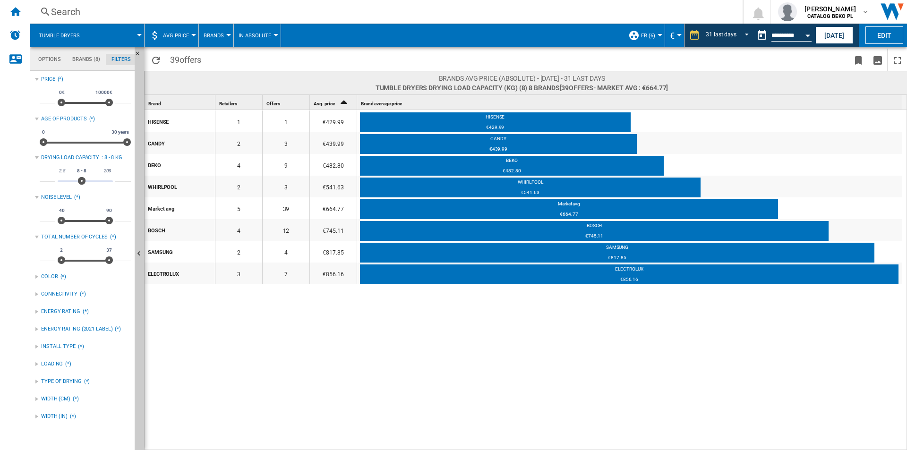
click at [809, 38] on button "Open calendar" at bounding box center [808, 34] width 17 height 17
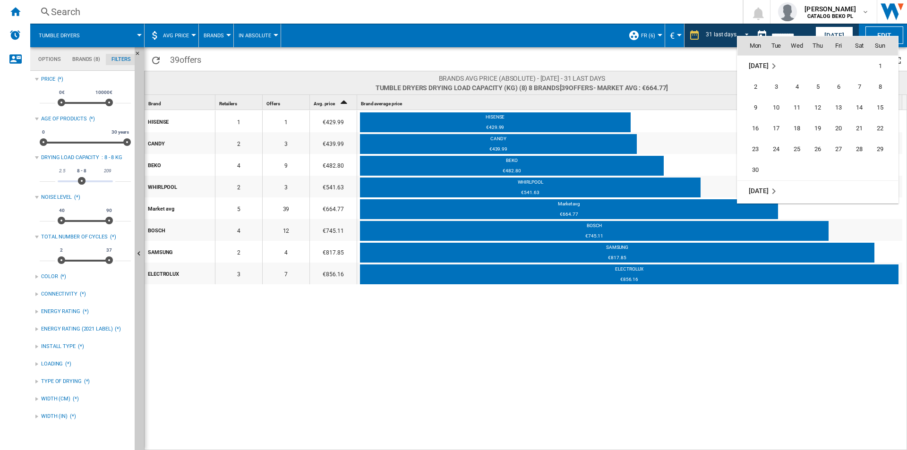
scroll to position [4275, 0]
click at [756, 156] on span "30" at bounding box center [755, 153] width 19 height 19
type input "**********"
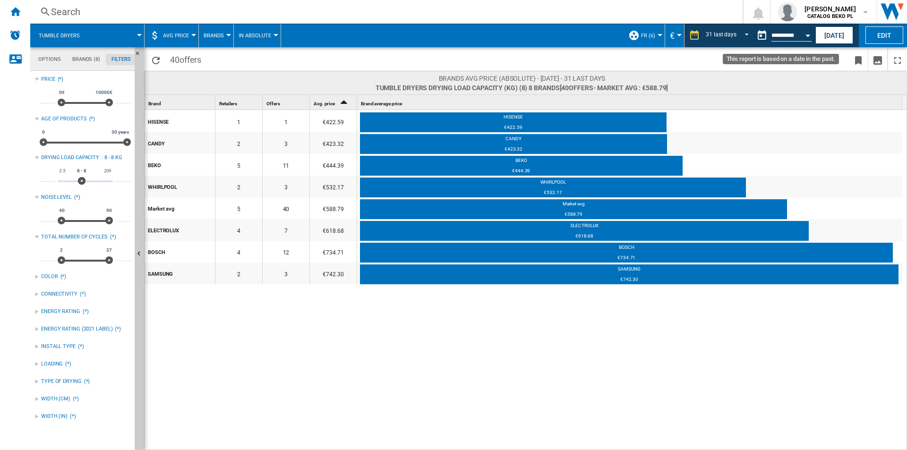
click at [810, 32] on button "Open calendar" at bounding box center [808, 34] width 17 height 17
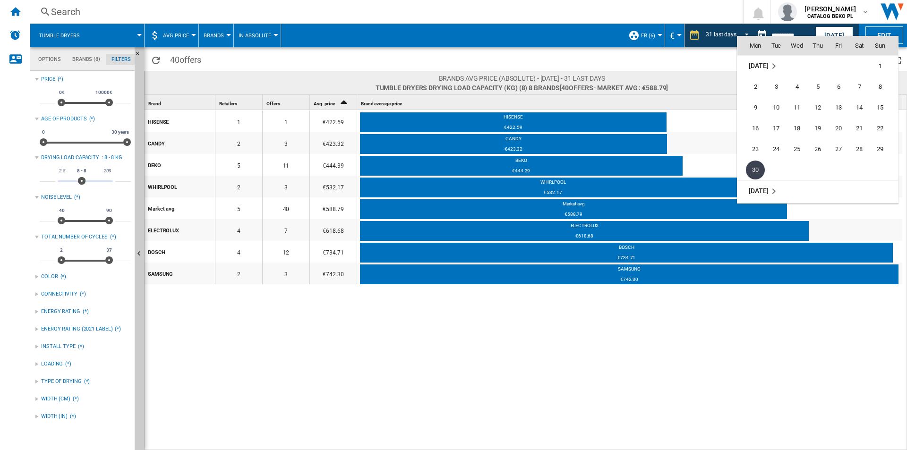
scroll to position [4164, 0]
click at [856, 124] on span "31" at bounding box center [859, 118] width 19 height 19
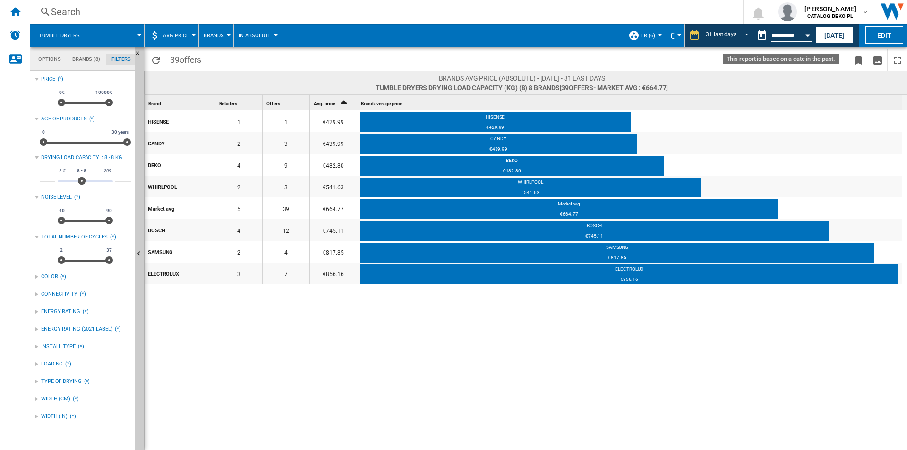
click at [805, 31] on button "Open calendar" at bounding box center [808, 34] width 17 height 17
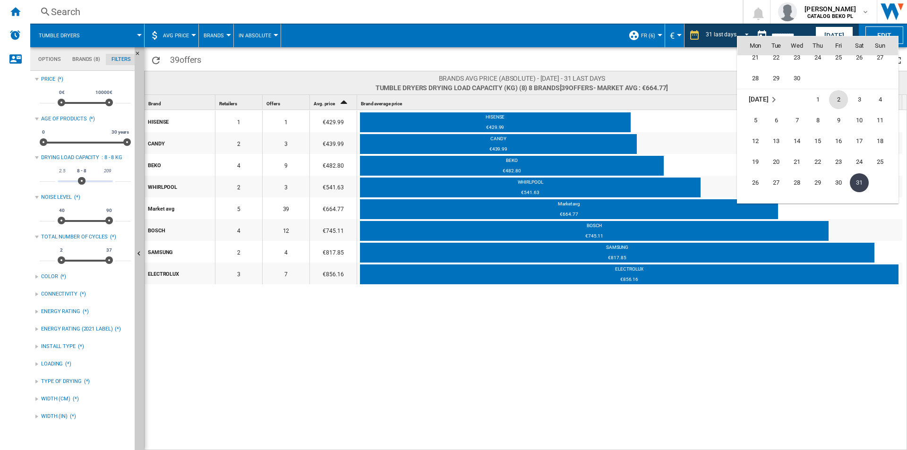
scroll to position [4086, 0]
click at [803, 93] on span "30" at bounding box center [797, 92] width 19 height 19
type input "**********"
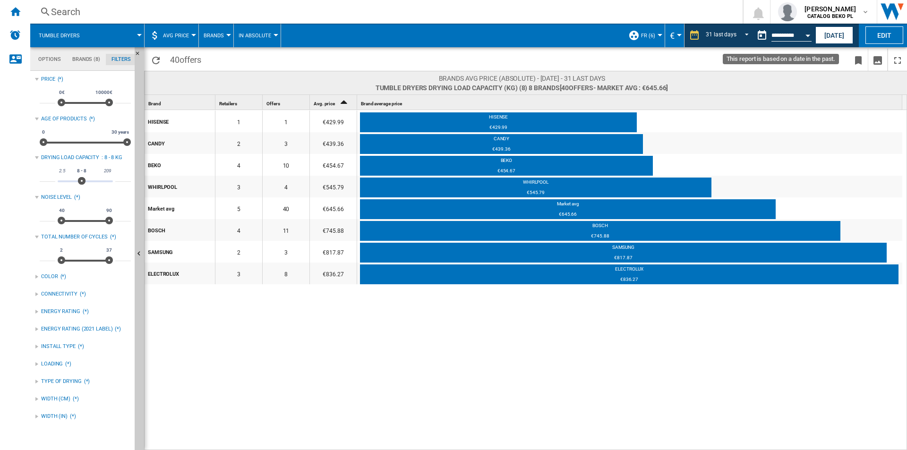
click at [809, 40] on button "Open calendar" at bounding box center [808, 34] width 17 height 17
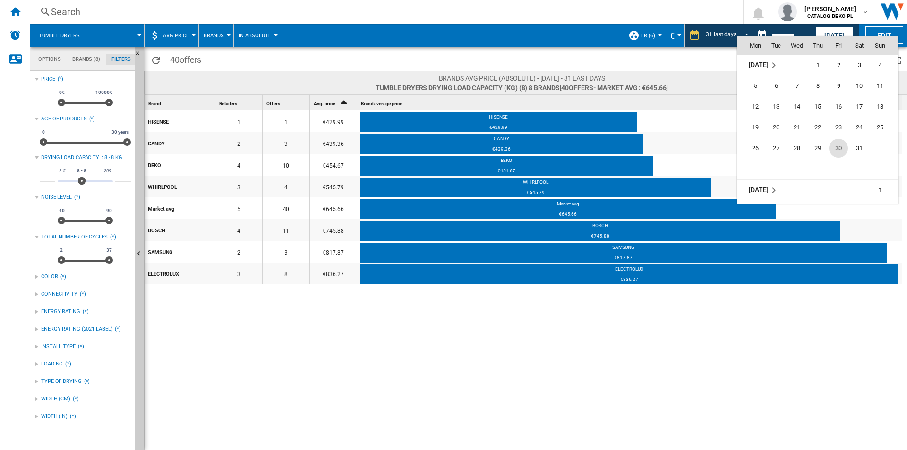
scroll to position [4150, 0]
click at [852, 129] on span "31" at bounding box center [859, 132] width 19 height 19
type input "**********"
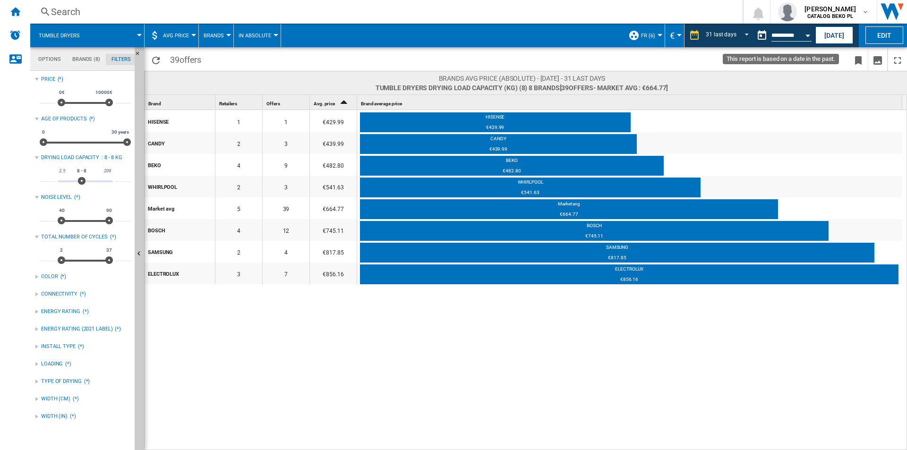
click at [805, 38] on button "Open calendar" at bounding box center [808, 34] width 17 height 17
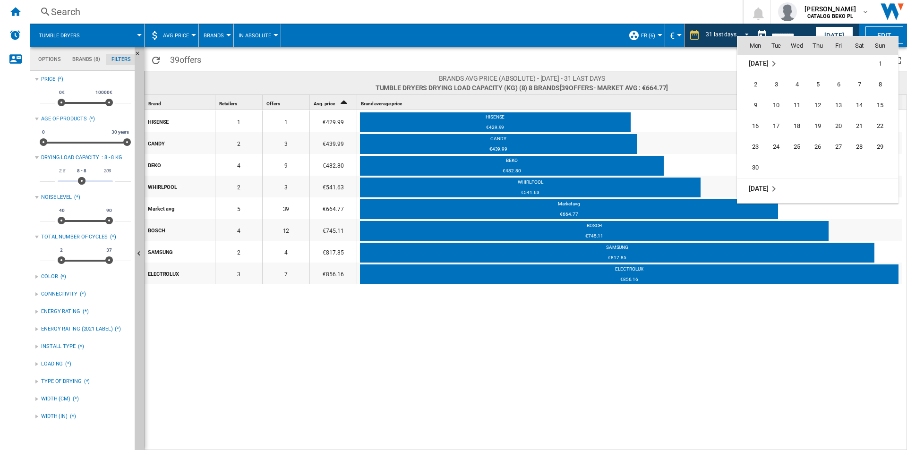
scroll to position [4275, 0]
click at [764, 157] on span "30" at bounding box center [755, 153] width 19 height 19
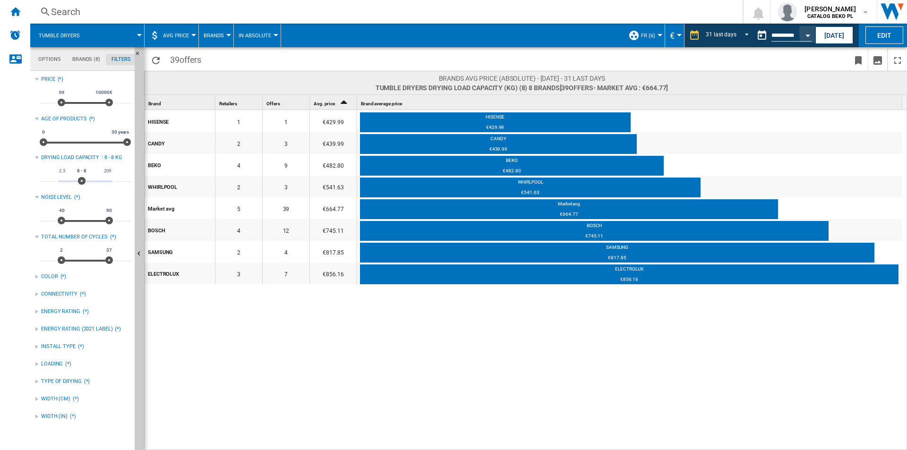
type input "**********"
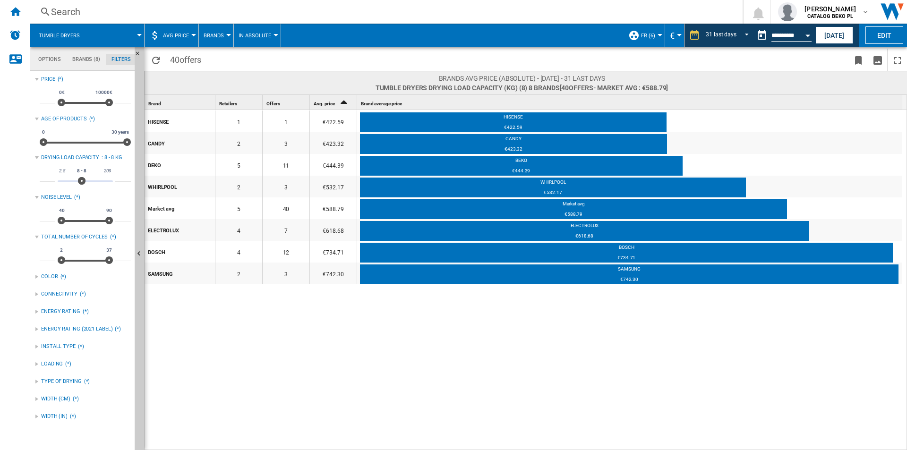
click at [803, 35] on button "Open calendar" at bounding box center [808, 34] width 17 height 17
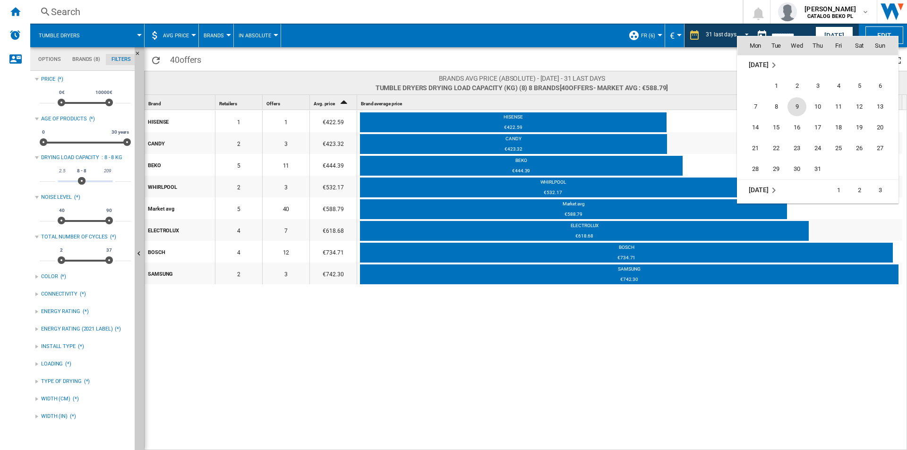
scroll to position [4400, 0]
click at [820, 150] on span "31" at bounding box center [818, 153] width 19 height 19
type input "**********"
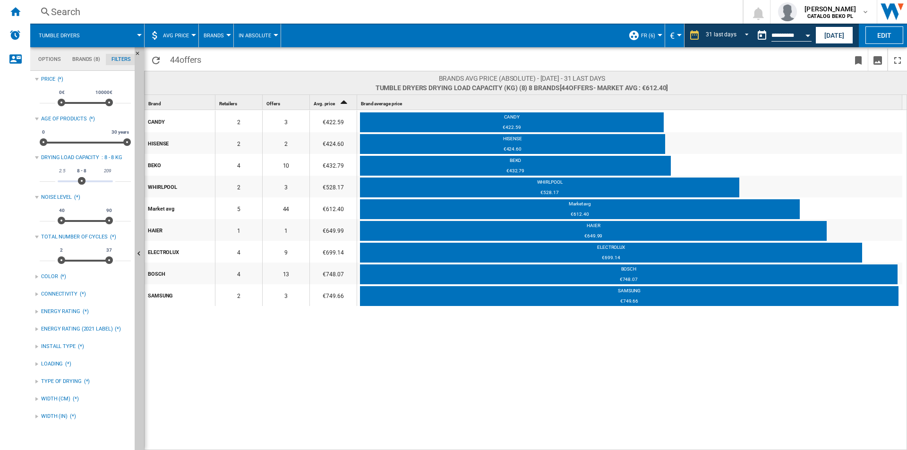
click at [810, 37] on button "Open calendar" at bounding box center [808, 34] width 17 height 17
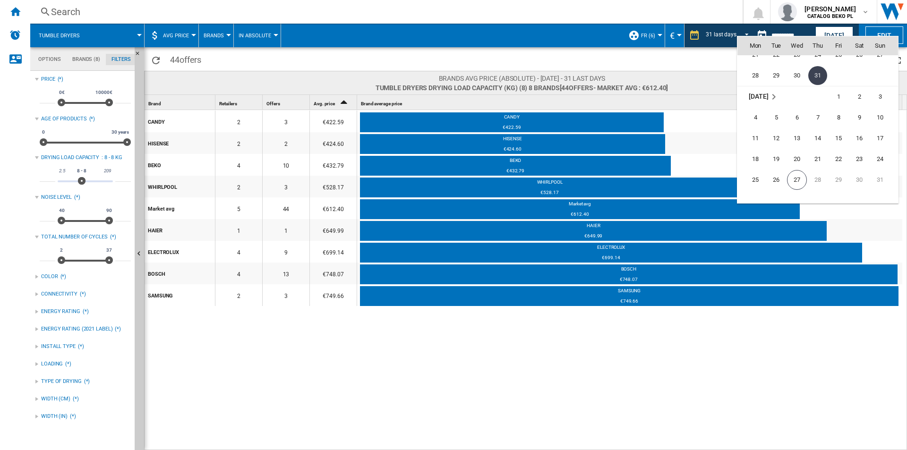
scroll to position [4510, 0]
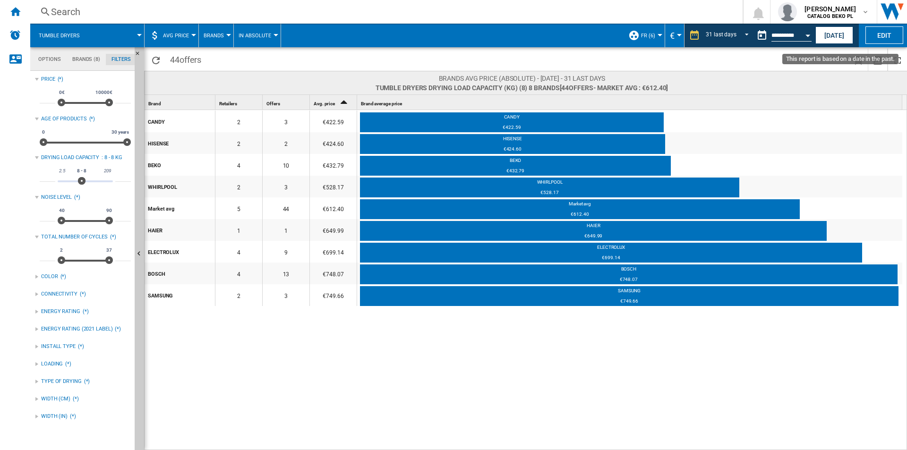
click at [813, 35] on button "Open calendar" at bounding box center [808, 34] width 17 height 17
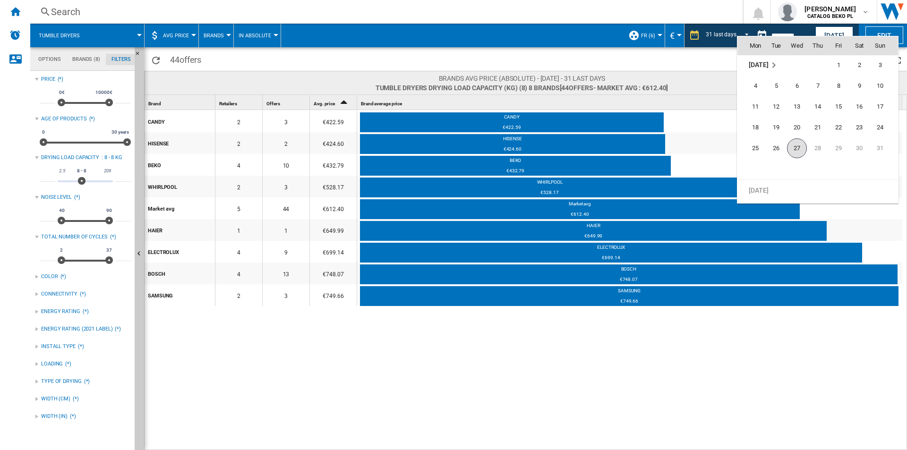
click at [801, 150] on span "27" at bounding box center [797, 148] width 20 height 20
type input "**********"
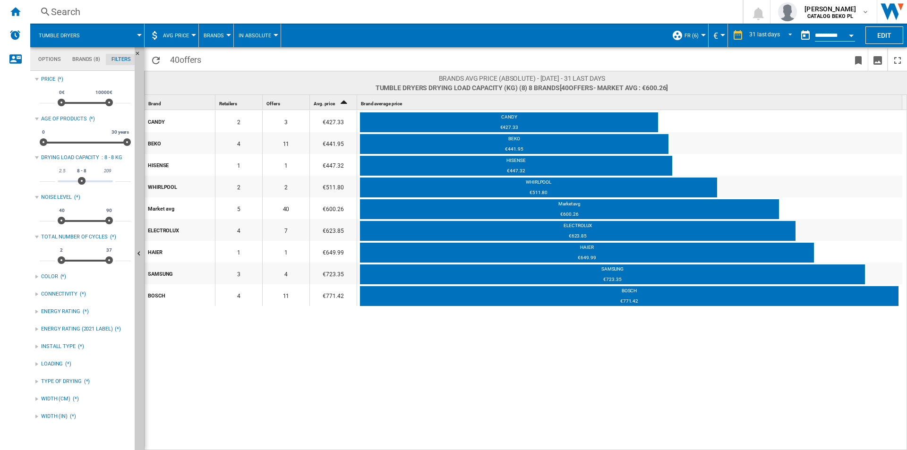
click at [435, 347] on div "CANDY 2 3 €427.33 CANDY €427.33 BEKO 4 11 €441.95 BEKO €441.95 HISENSE 1 1 €447…" at bounding box center [526, 280] width 763 height 341
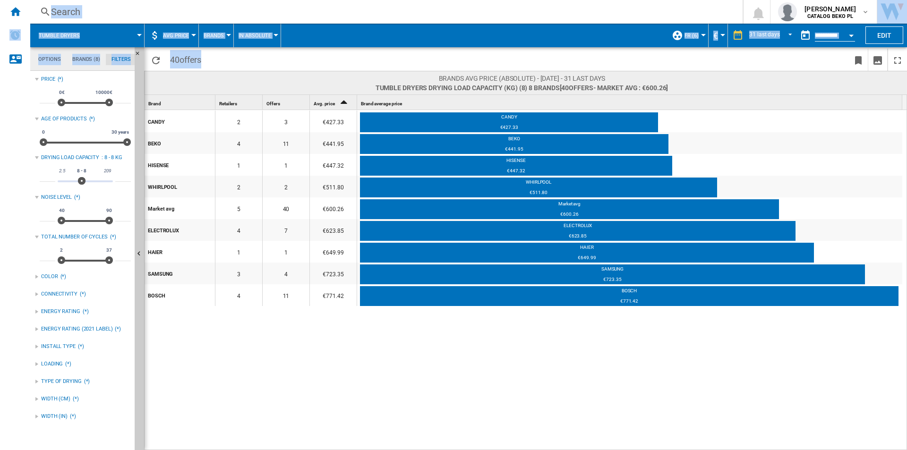
drag, startPoint x: 344, startPoint y: 55, endPoint x: 370, endPoint y: -3, distance: 63.5
click at [370, 0] on html "In order to access Insight, please log out and log in again OK NEW Search Searc…" at bounding box center [453, 225] width 907 height 450
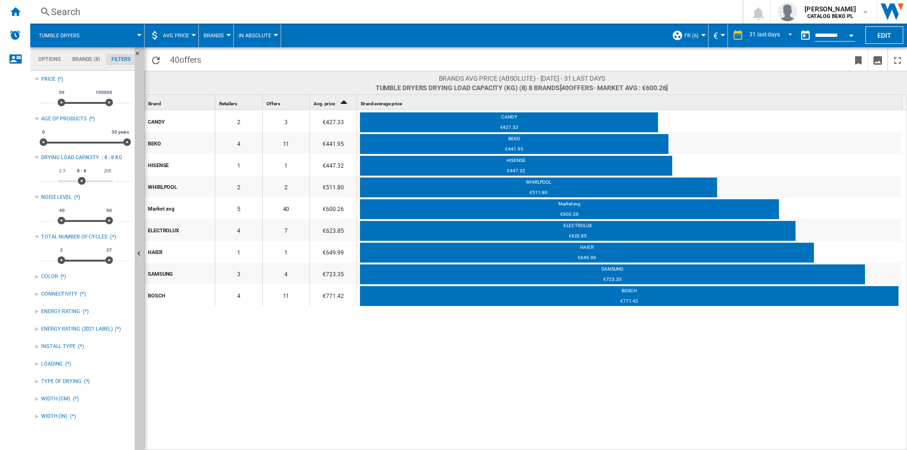
click at [380, 405] on div "CANDY 2 3 €427.33 CANDY €427.33 BEKO 4 11 €441.95 BEKO €441.95 HISENSE 1 1 €447…" at bounding box center [526, 280] width 763 height 341
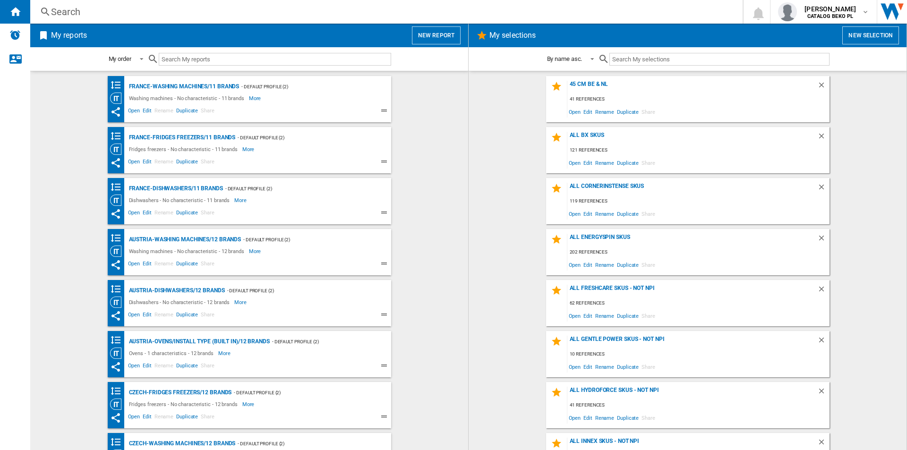
click at [440, 35] on button "New report" at bounding box center [436, 35] width 49 height 18
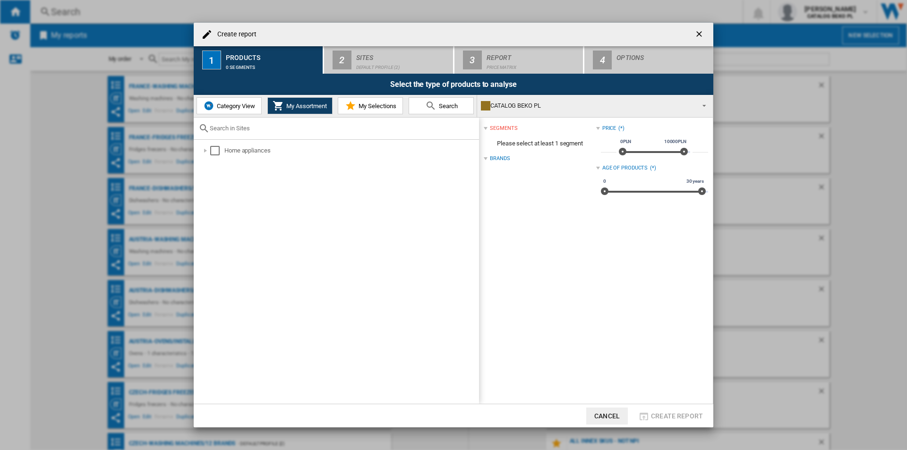
click at [246, 105] on span "Category View" at bounding box center [235, 106] width 41 height 7
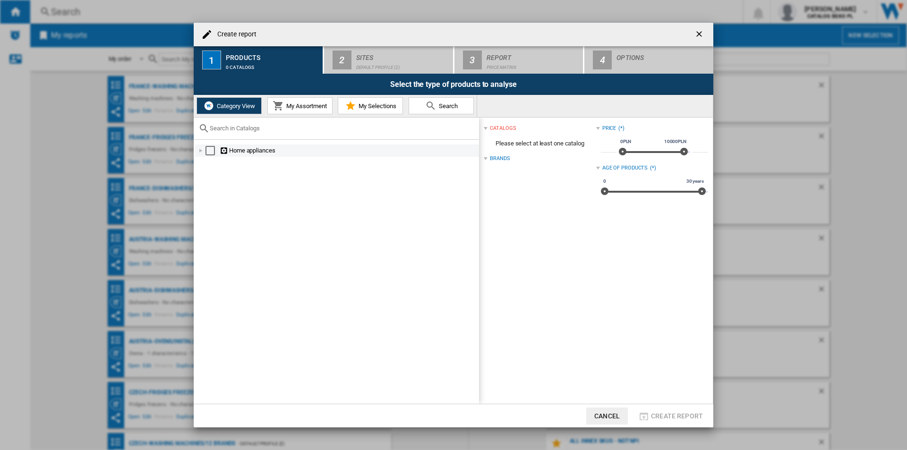
click at [199, 153] on div at bounding box center [200, 150] width 9 height 9
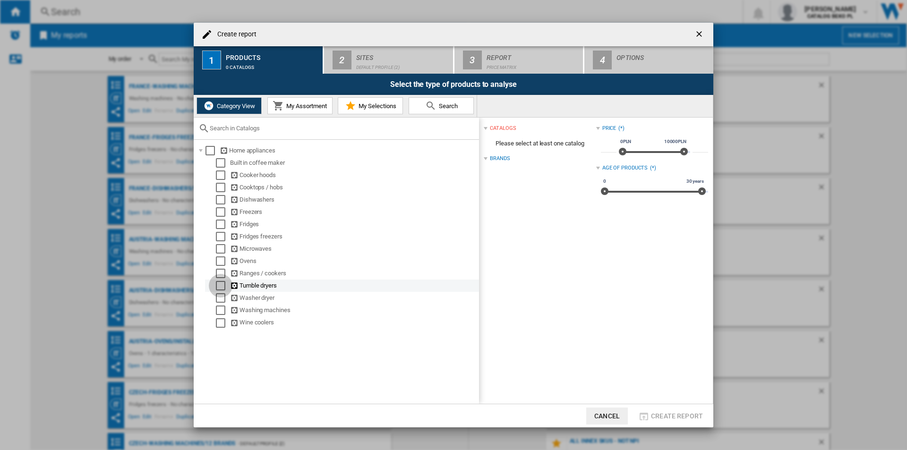
click at [220, 288] on div "Select" at bounding box center [220, 285] width 9 height 9
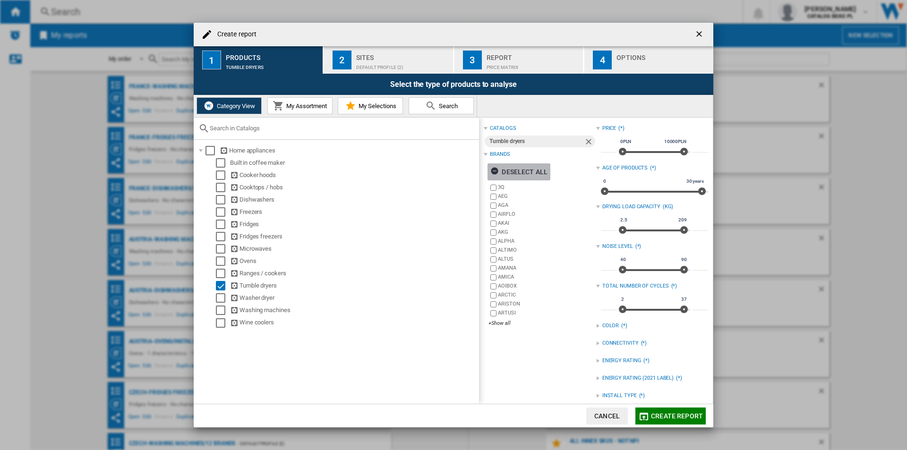
click at [525, 171] on div "Deselect all" at bounding box center [519, 172] width 57 height 17
click at [498, 326] on div "+Show all" at bounding box center [542, 323] width 107 height 7
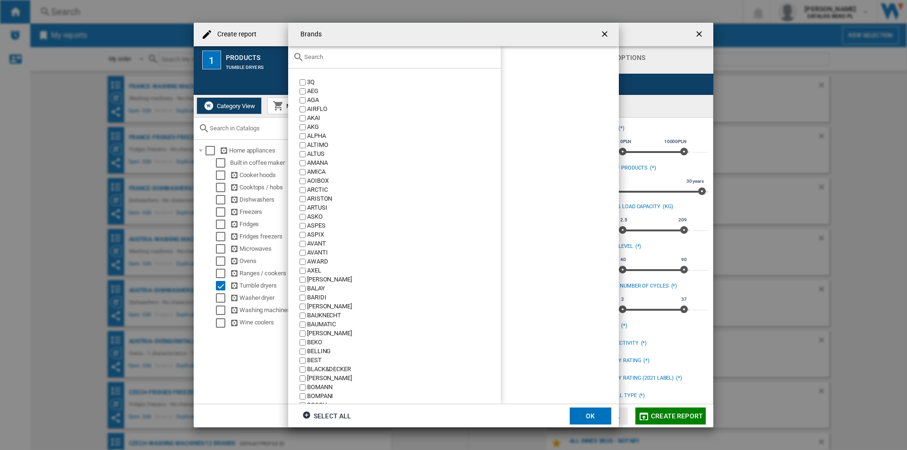
click at [352, 60] on input "text" at bounding box center [400, 56] width 192 height 7
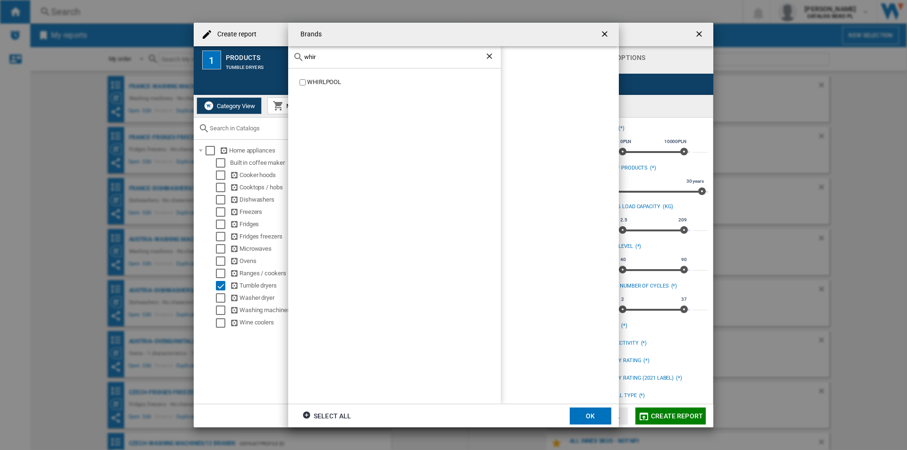
type input "whir"
click at [334, 81] on div "WHIRLPOOL" at bounding box center [404, 82] width 194 height 9
click at [596, 416] on button "OK" at bounding box center [591, 416] width 42 height 17
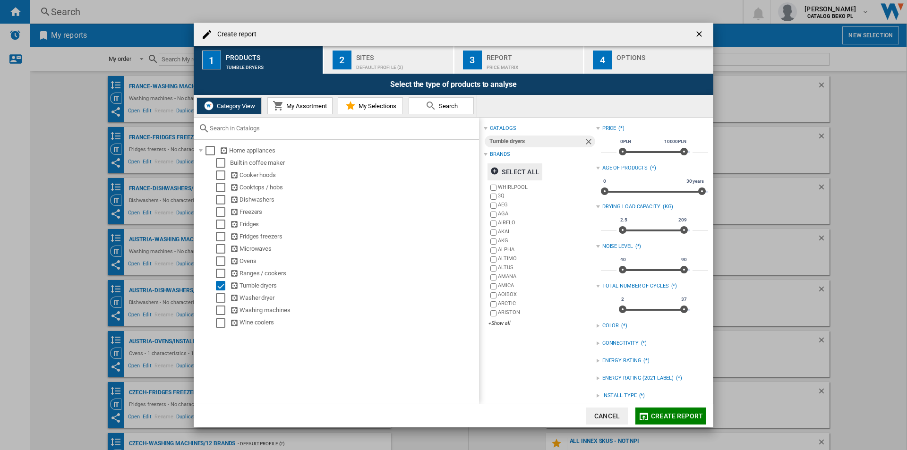
click at [605, 225] on input "***" at bounding box center [609, 226] width 16 height 9
type input "*"
click at [696, 224] on input "***" at bounding box center [701, 226] width 16 height 9
type input "*"
click at [550, 376] on div "catalogs Tumble dryers Brands Select all WHIRLPOOL 3Q AEG AGA AIRFLO AKAI AKG A…" at bounding box center [540, 299] width 112 height 355
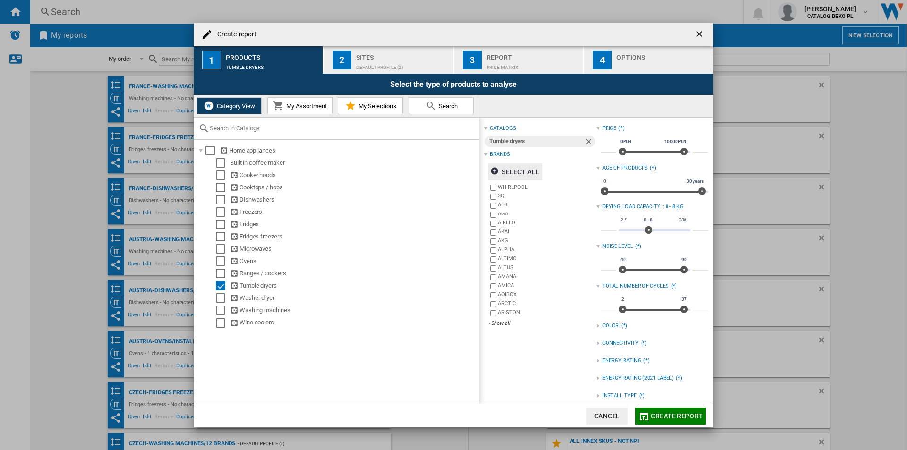
click at [389, 61] on div "Default profile (2)" at bounding box center [402, 65] width 93 height 10
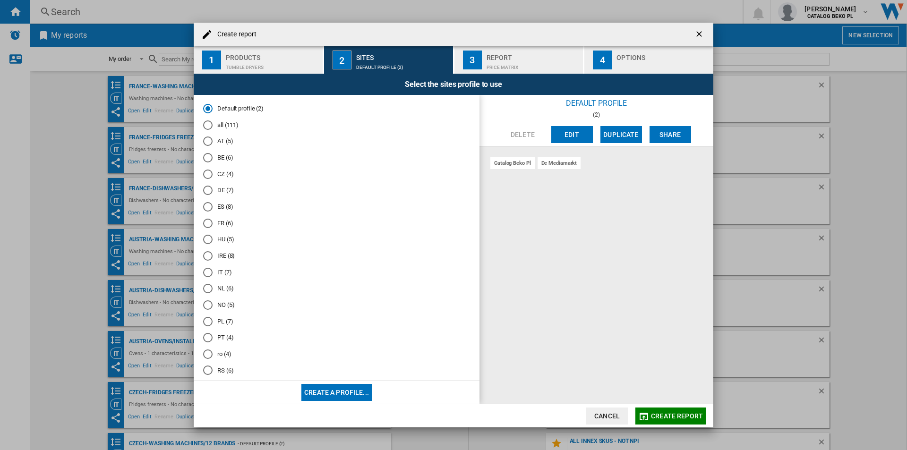
click at [225, 227] on md-radio-button "FR (6)" at bounding box center [336, 223] width 267 height 9
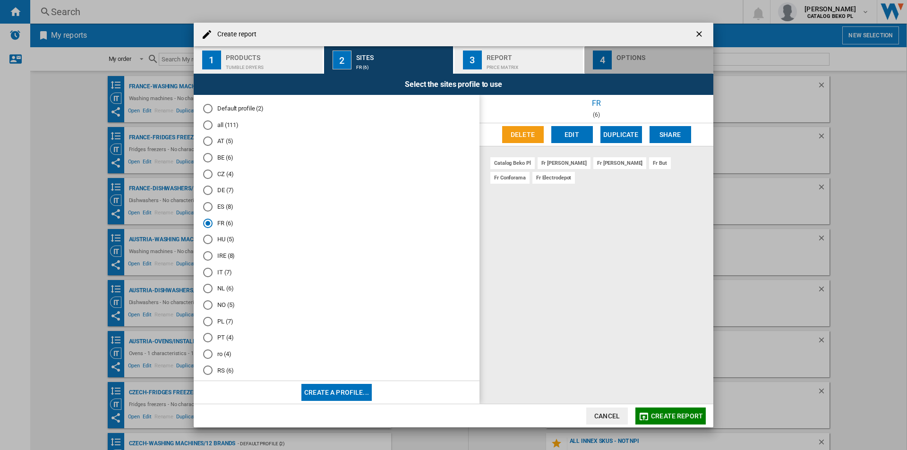
click at [618, 60] on div "button" at bounding box center [663, 65] width 93 height 10
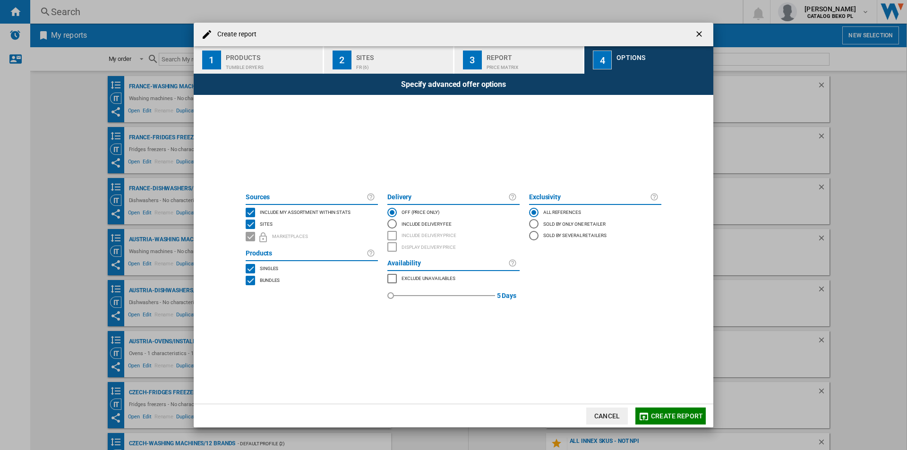
click at [304, 212] on span "Include my assortment within stats" at bounding box center [305, 211] width 91 height 7
click at [667, 413] on span "Create report" at bounding box center [677, 417] width 52 height 8
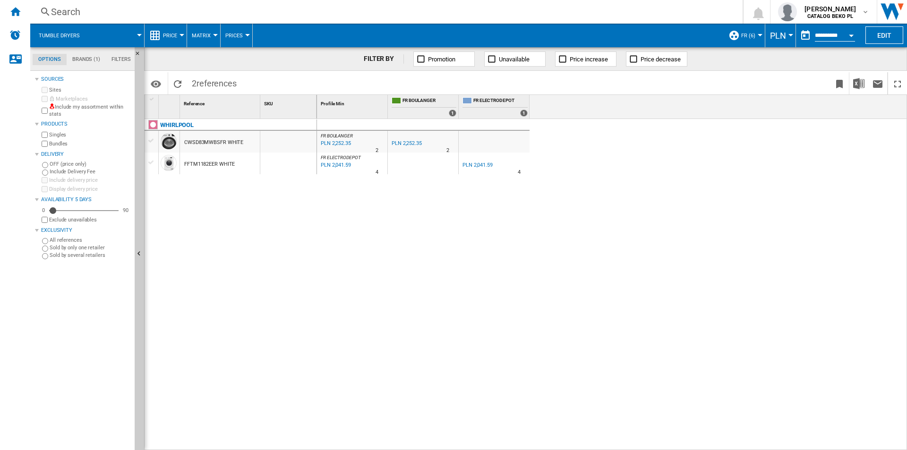
click at [166, 31] on button "Price" at bounding box center [172, 36] width 19 height 24
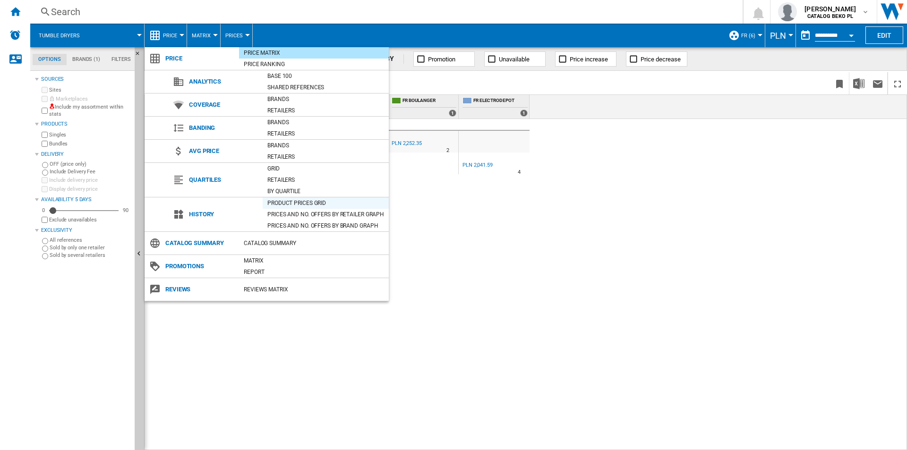
click at [293, 204] on div "Product prices grid" at bounding box center [326, 203] width 126 height 9
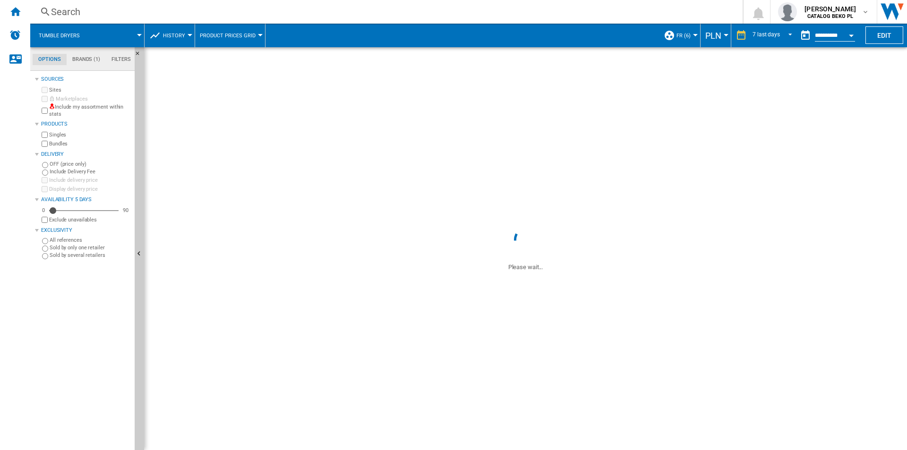
click at [711, 43] on button "PLN" at bounding box center [716, 36] width 21 height 24
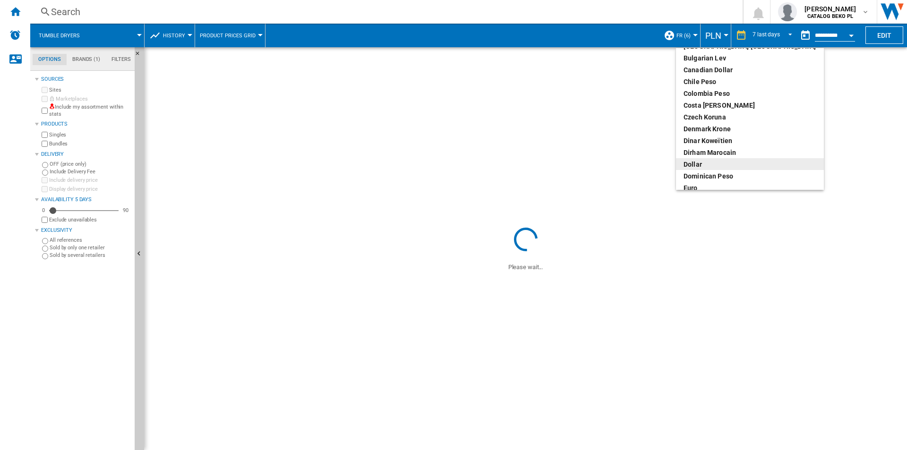
scroll to position [95, 0]
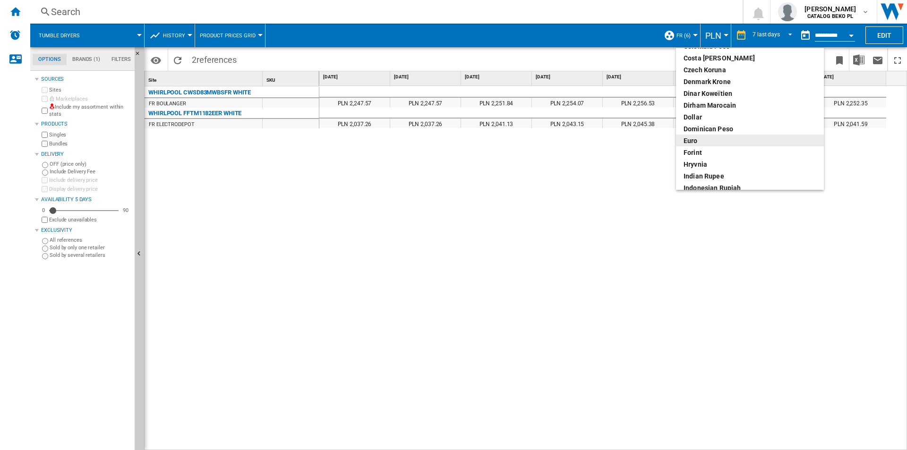
drag, startPoint x: 699, startPoint y: 133, endPoint x: 699, endPoint y: 142, distance: 9.0
click at [699, 142] on md-menu-content "Argentin Peso Australian Dollar balboa Bolivia Bolíviano Bulgarian lev Canadian…" at bounding box center [750, 119] width 148 height 142
click at [699, 142] on div "euro" at bounding box center [750, 140] width 133 height 9
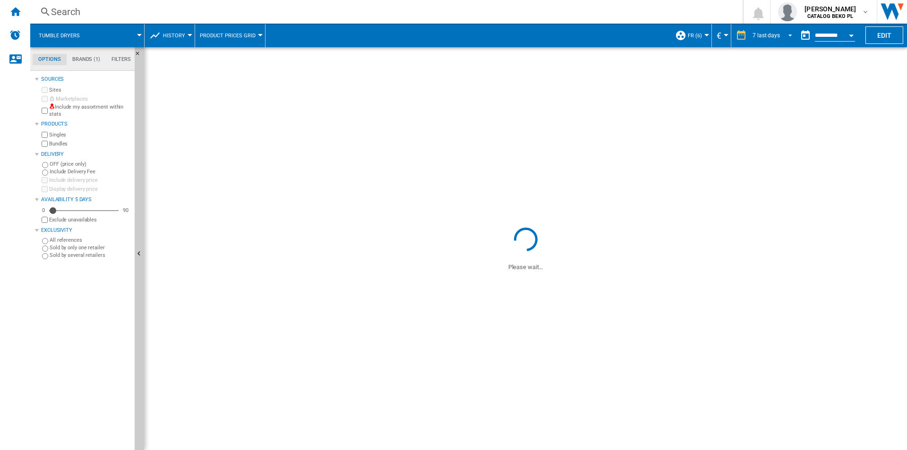
click at [776, 38] on span "7 last days" at bounding box center [766, 36] width 27 height 8
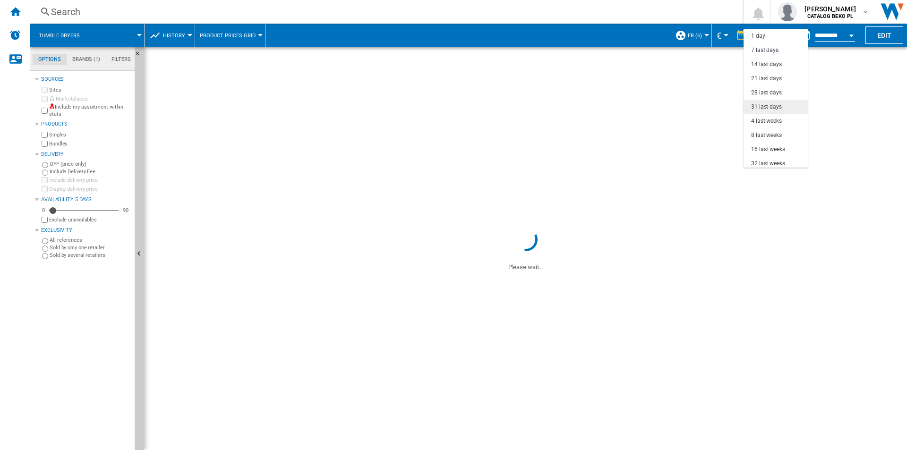
scroll to position [14, 0]
click at [769, 148] on div "32 last weeks" at bounding box center [768, 150] width 34 height 8
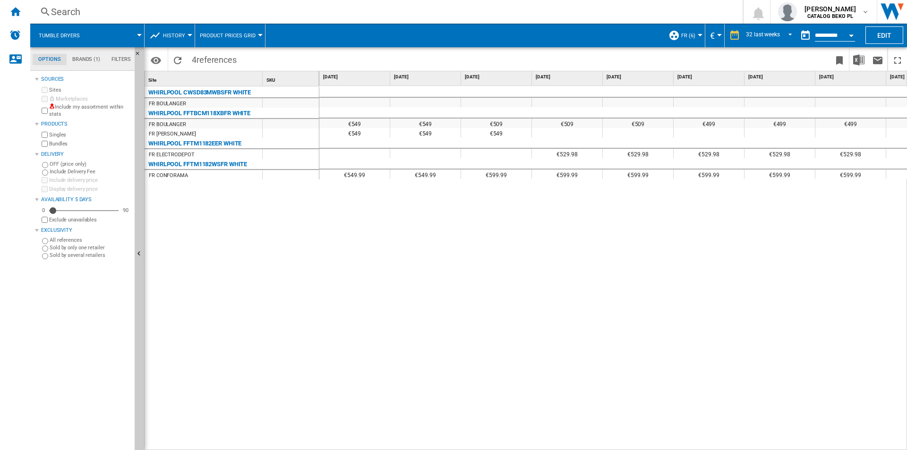
click at [349, 261] on div "€549 €549 €549 €509 €509 €509 €499 €499 €499 €499 €554.42 €554.42 €499 €499 €54…" at bounding box center [613, 268] width 588 height 365
click at [854, 59] on button "Download in Excel" at bounding box center [859, 60] width 19 height 22
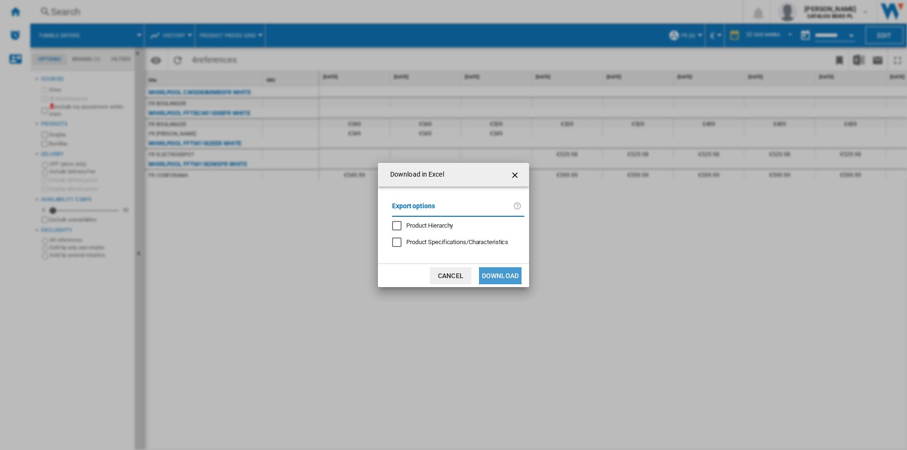
click at [497, 276] on button "Download" at bounding box center [500, 276] width 43 height 17
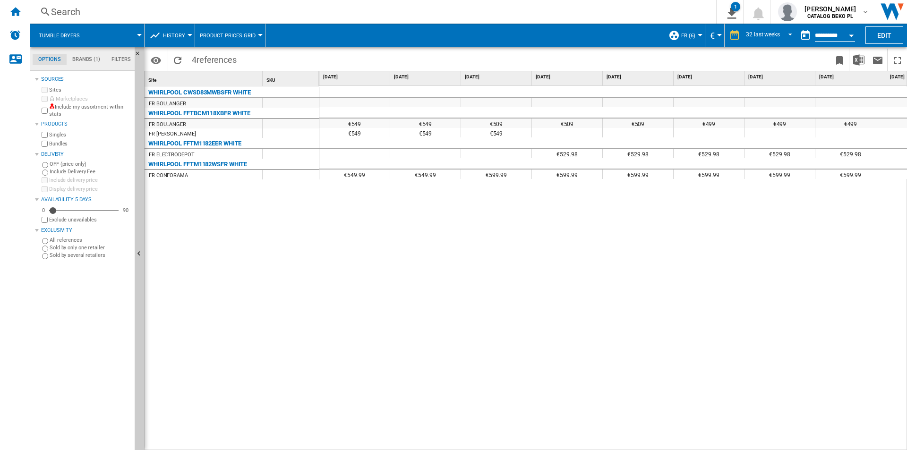
click at [345, 285] on div "€549 €549 €549 €509 €509 €509 €499 €499 €499 €499 €554.42 €554.42 €499 €499 €54…" at bounding box center [613, 268] width 588 height 365
